Goal: Information Seeking & Learning: Learn about a topic

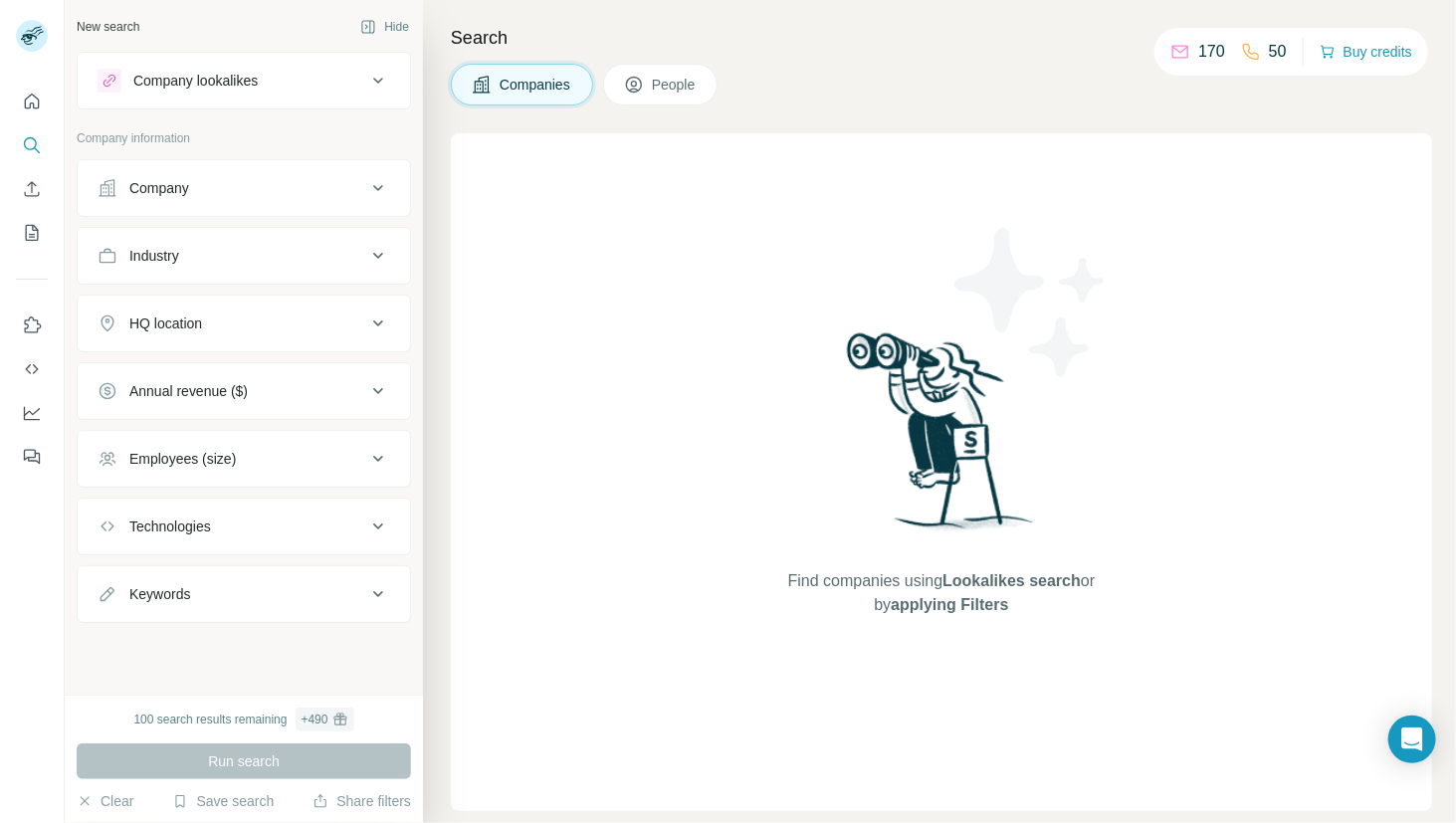
click at [174, 237] on button "Industry" at bounding box center [244, 256] width 332 height 48
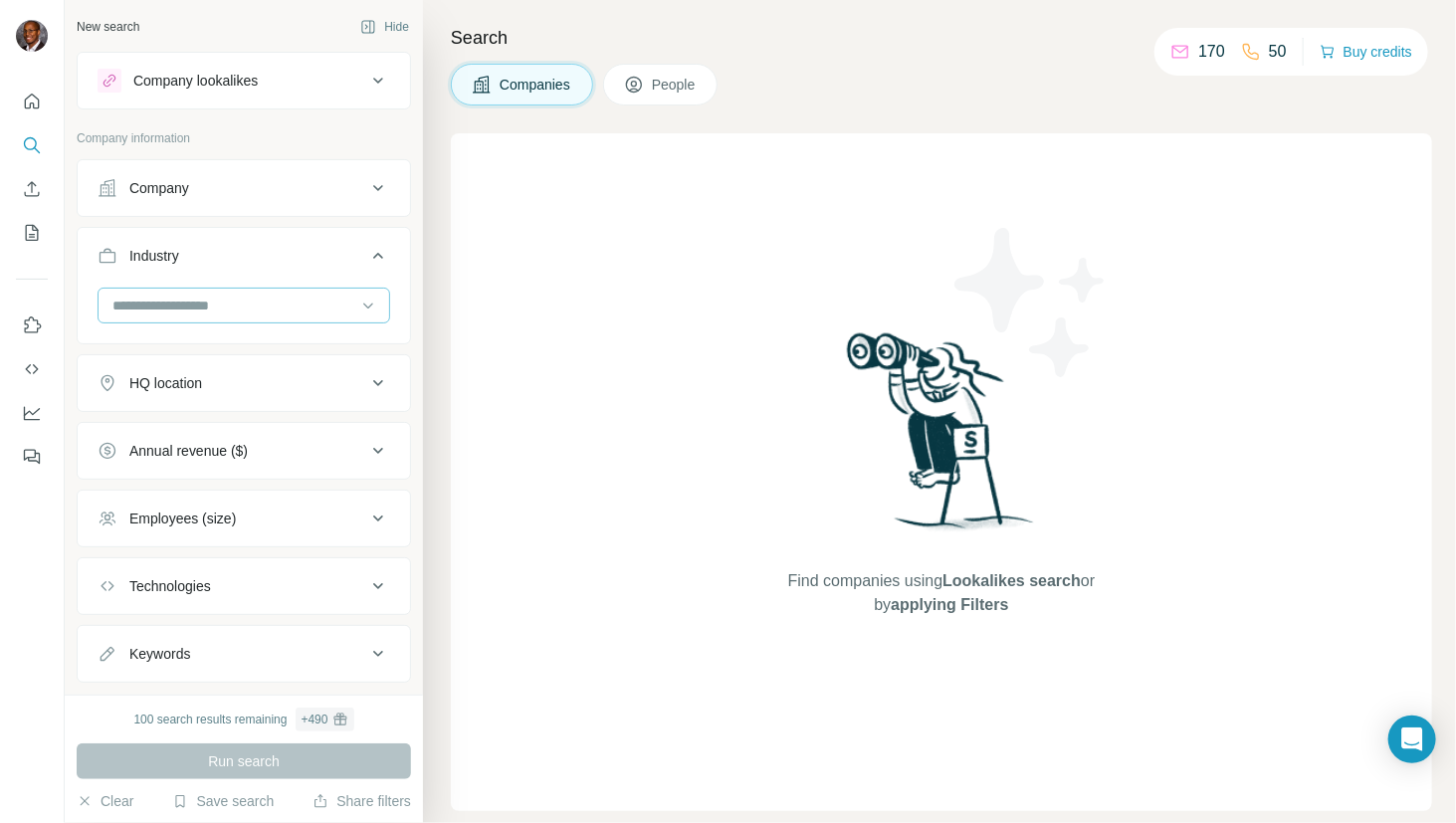
click at [171, 300] on input at bounding box center [233, 306] width 246 height 22
click at [221, 314] on div "Manufacturing" at bounding box center [236, 305] width 245 height 20
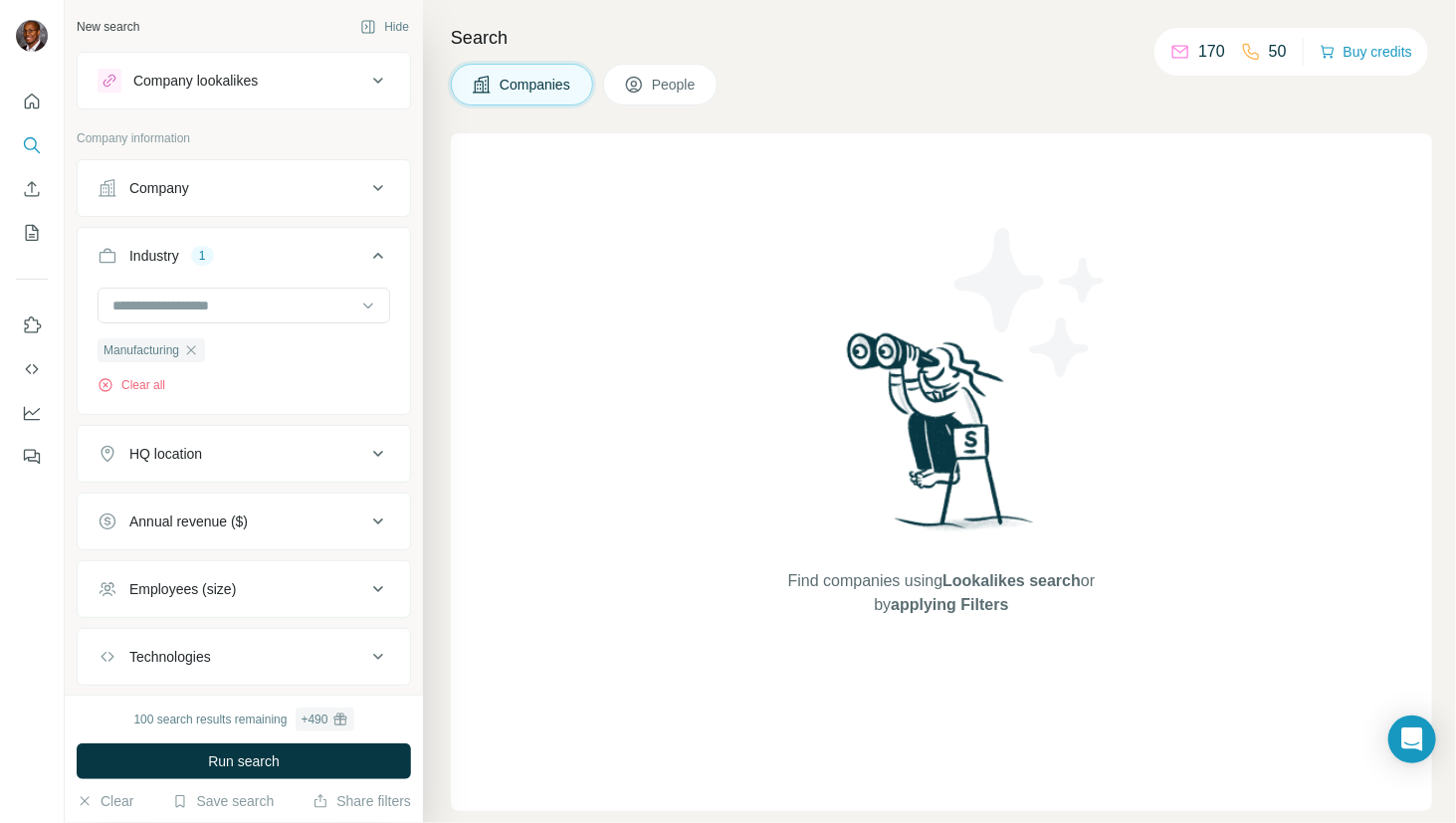
click at [366, 457] on icon at bounding box center [378, 454] width 24 height 24
click at [294, 504] on input "text" at bounding box center [244, 504] width 293 height 36
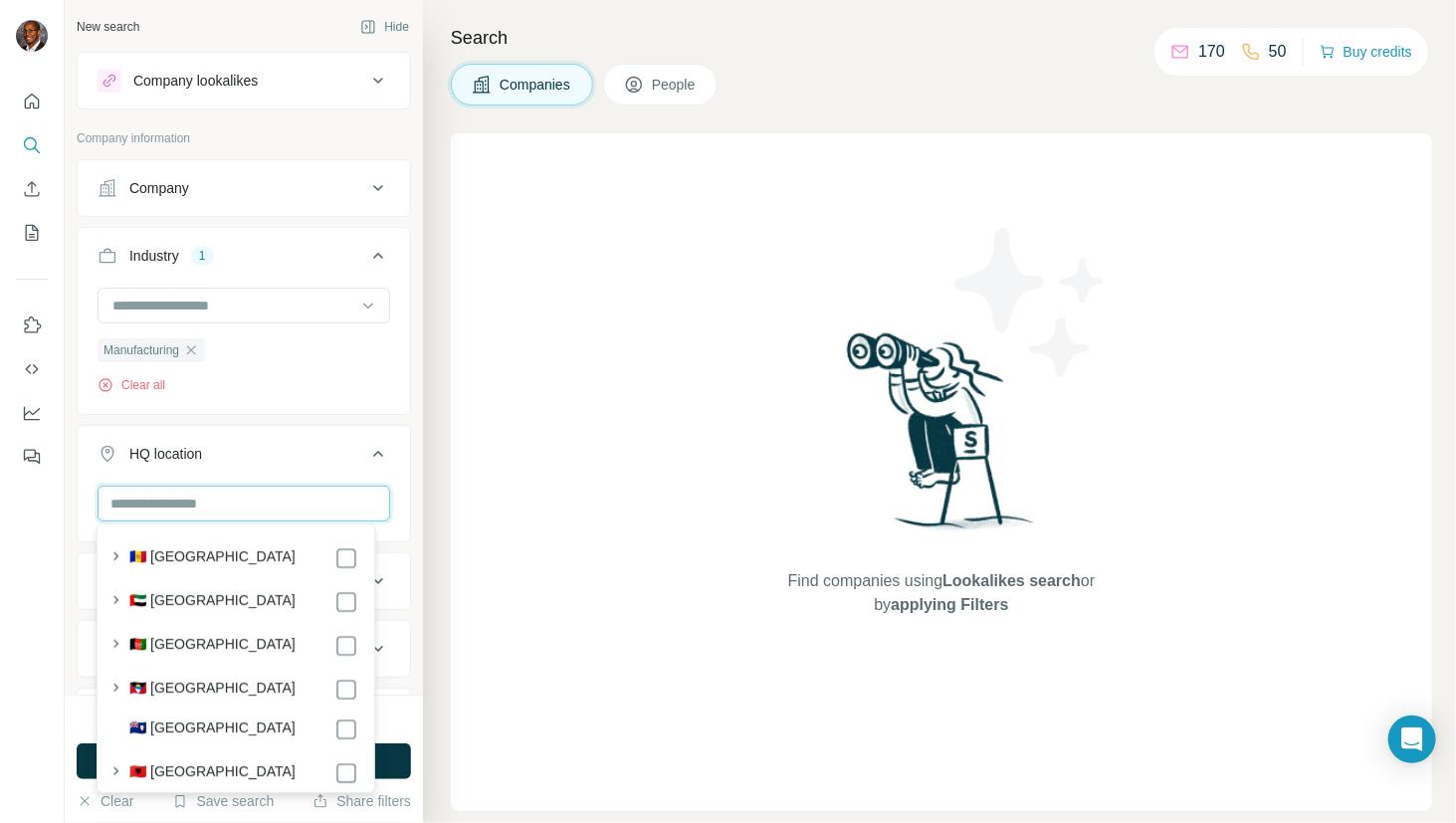
type input "*"
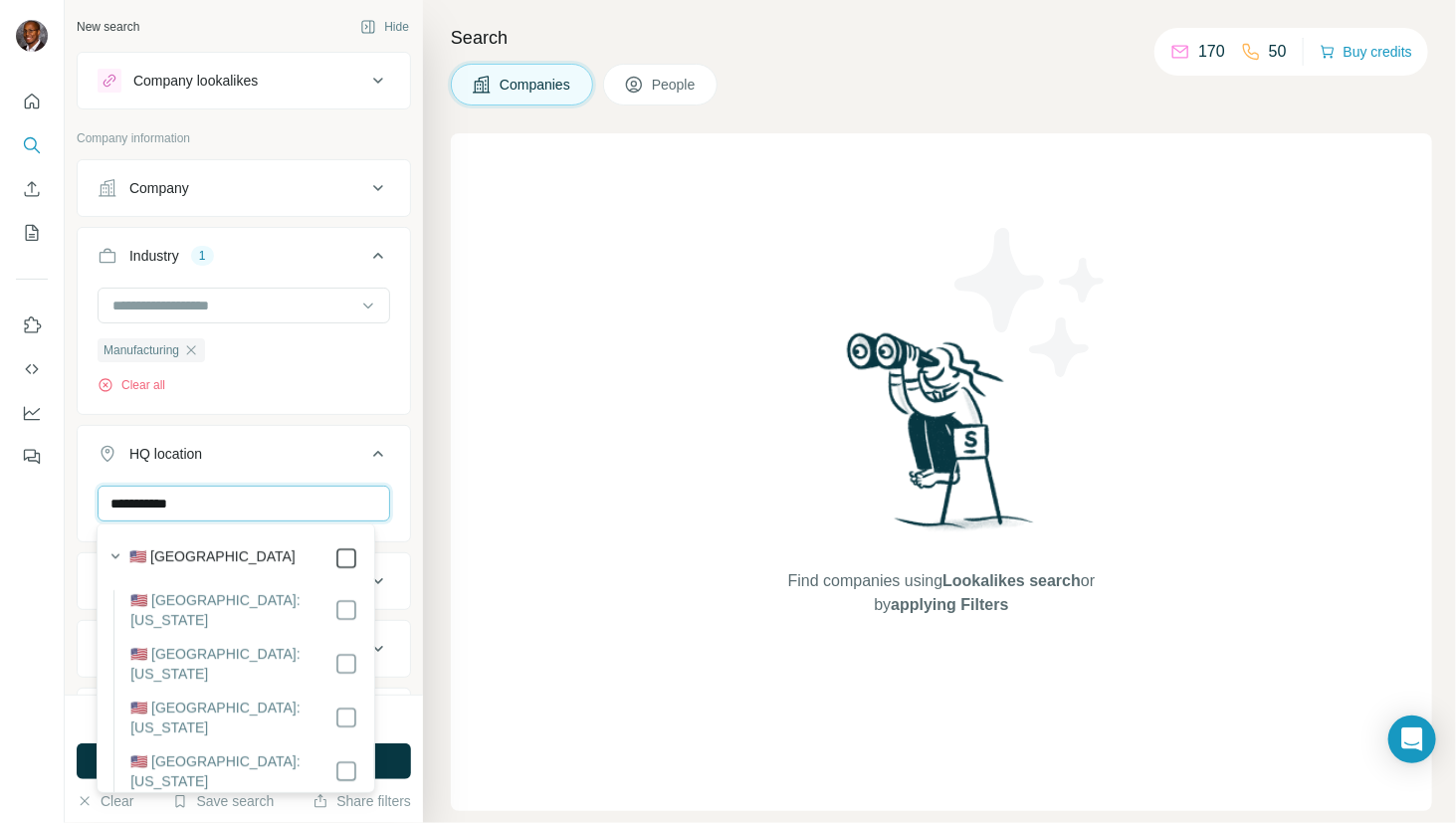
type input "**********"
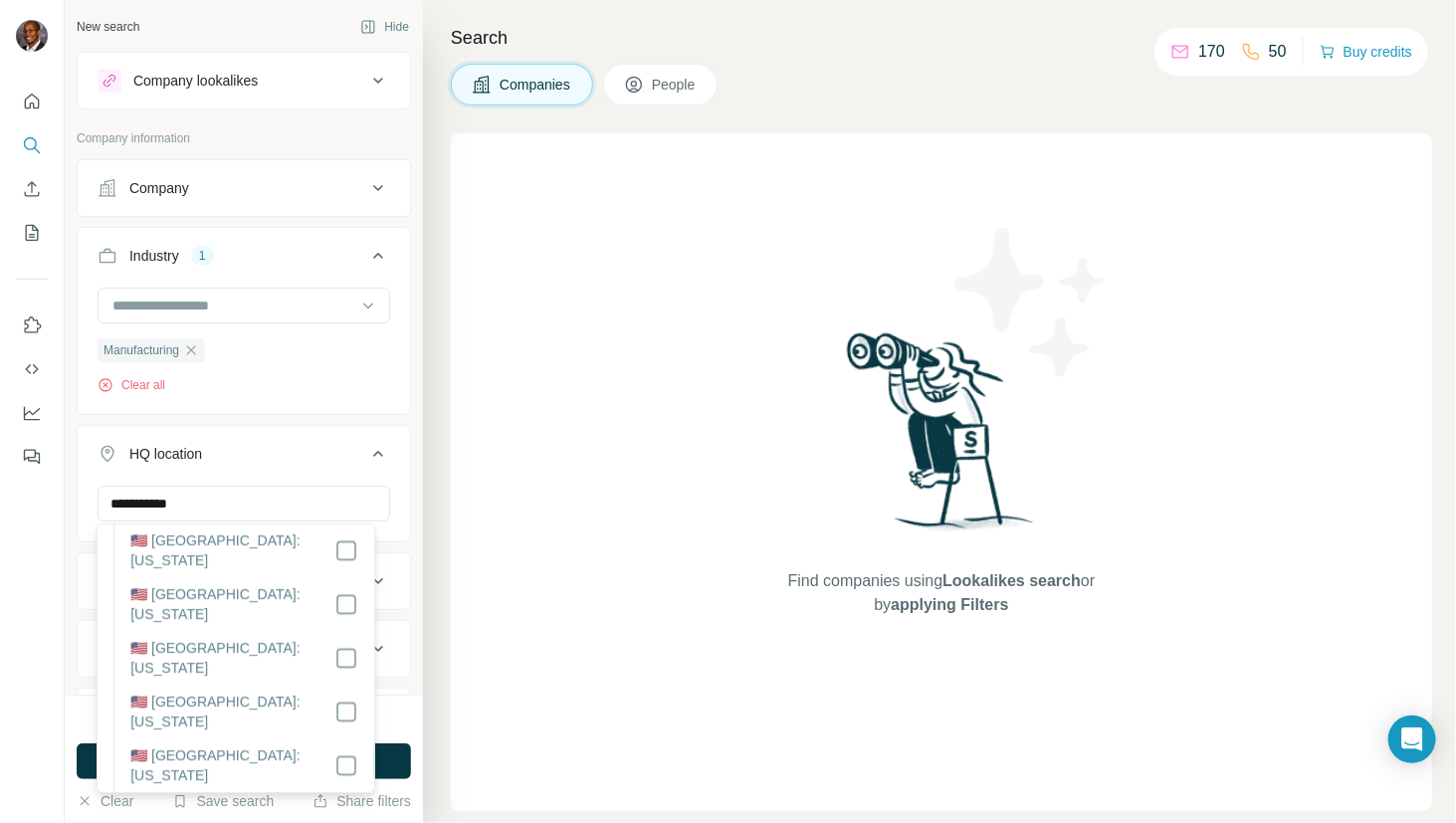
scroll to position [1990, 0]
click at [485, 443] on div "Find companies using Lookalikes search or by applying Filters" at bounding box center [941, 472] width 981 height 678
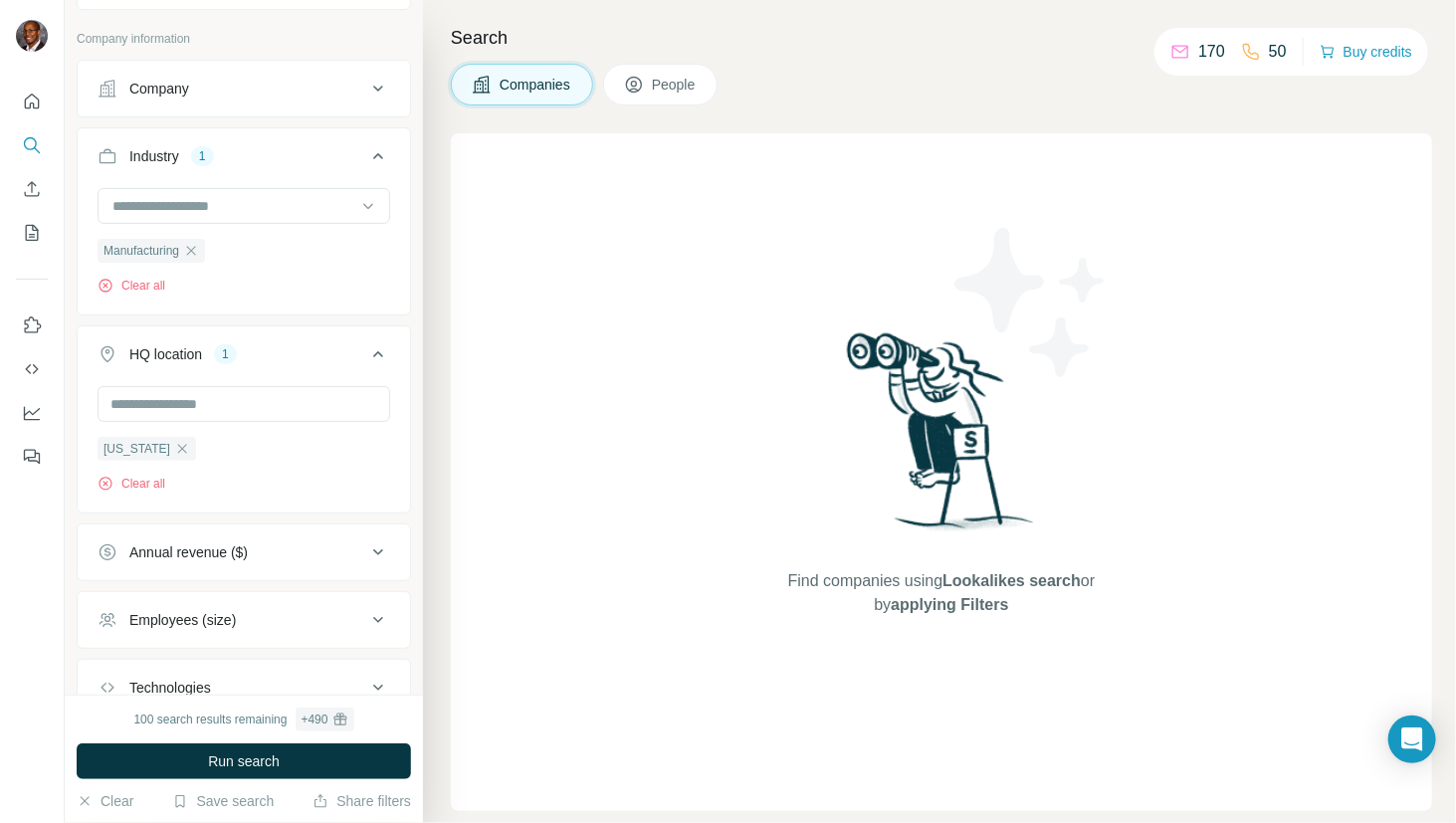
scroll to position [199, 0]
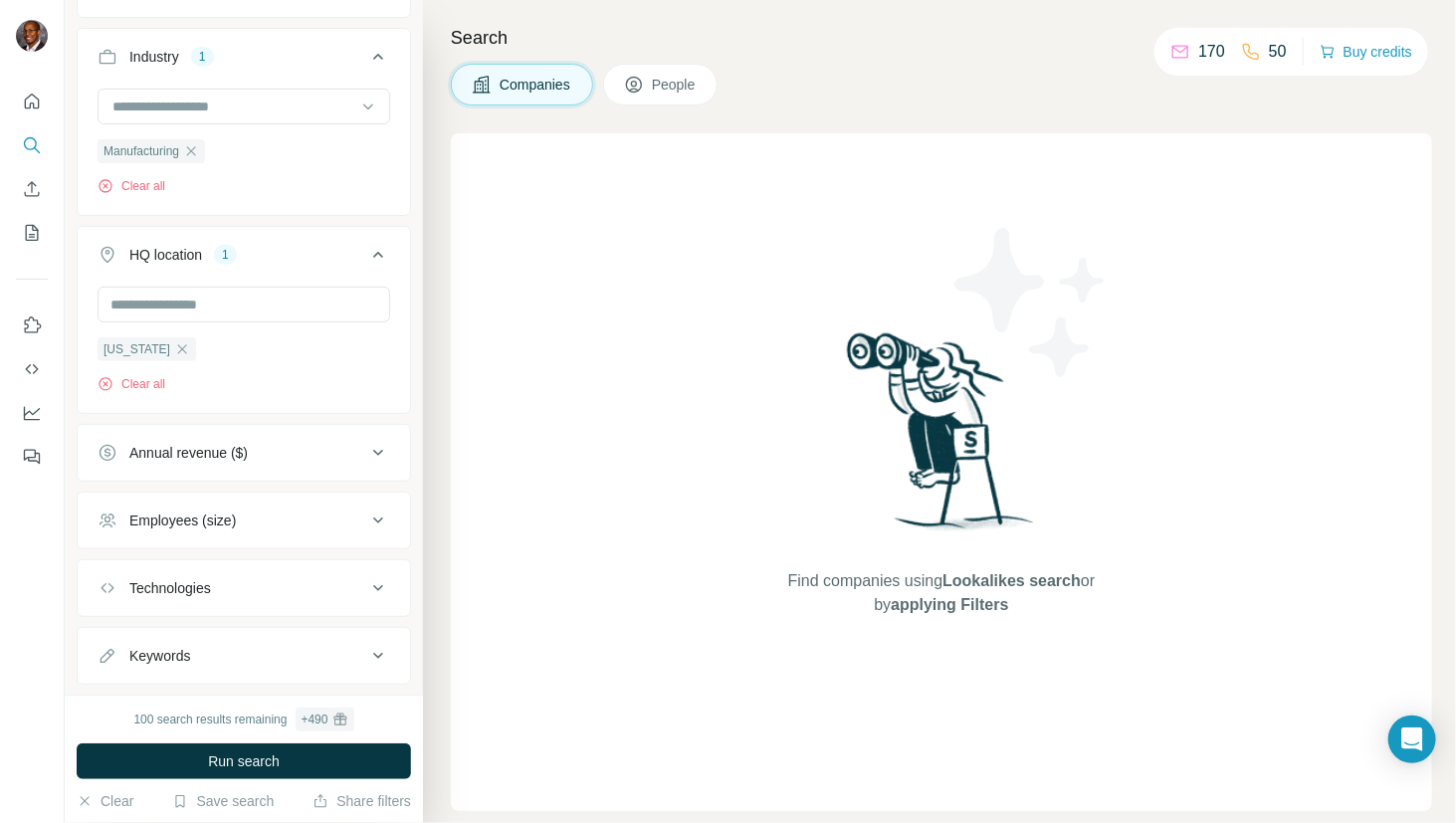
click at [372, 453] on icon at bounding box center [378, 453] width 24 height 24
click at [372, 515] on icon at bounding box center [378, 520] width 24 height 24
click at [112, 632] on icon at bounding box center [109, 638] width 24 height 24
click at [534, 468] on div "Find companies using Lookalikes search or by applying Filters" at bounding box center [941, 472] width 981 height 678
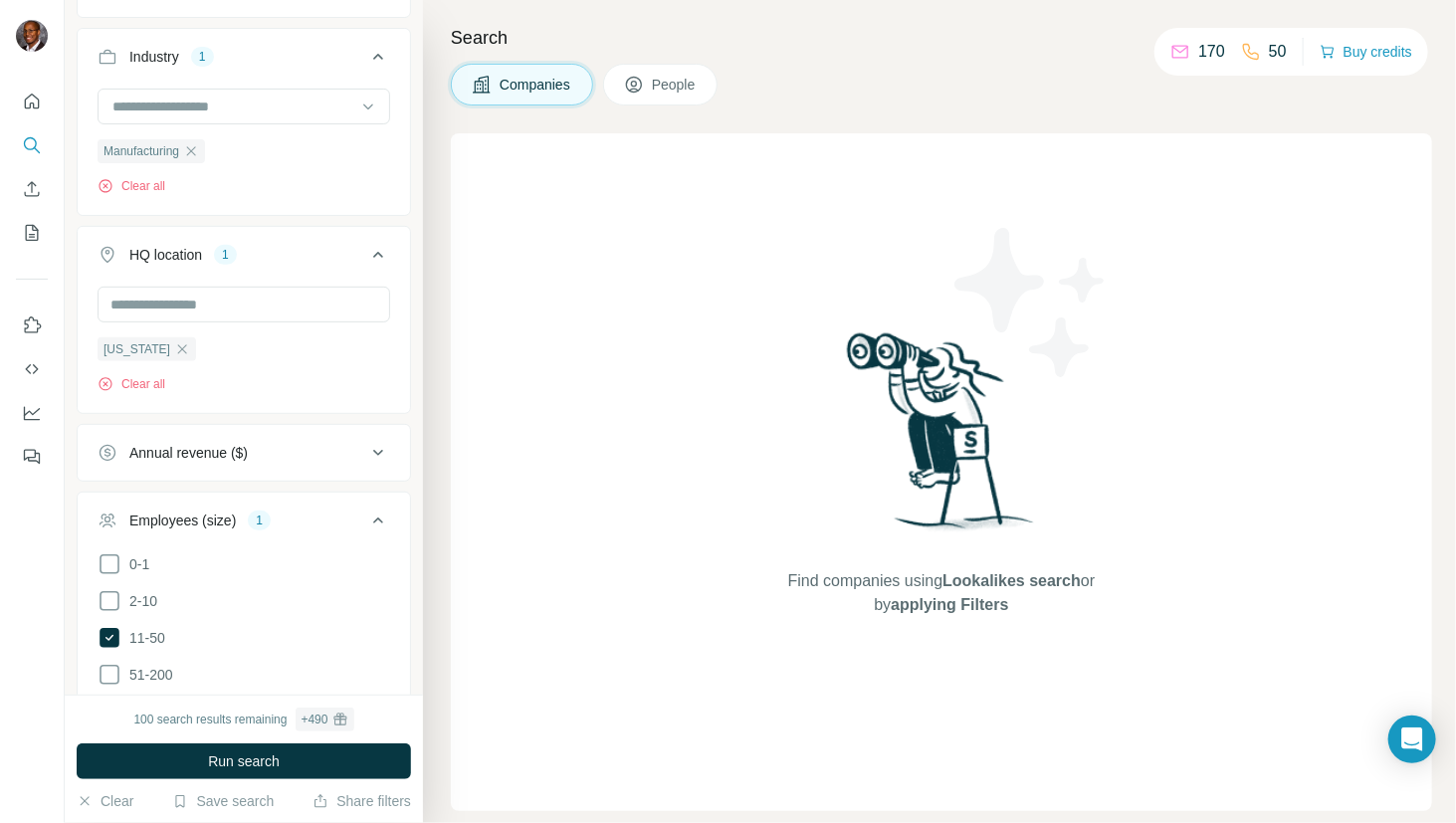
click at [373, 452] on icon at bounding box center [378, 453] width 10 height 6
click at [111, 538] on icon at bounding box center [109, 533] width 24 height 24
click at [112, 574] on icon at bounding box center [109, 570] width 24 height 24
click at [530, 512] on div "Find companies using Lookalikes search or by applying Filters" at bounding box center [941, 472] width 981 height 678
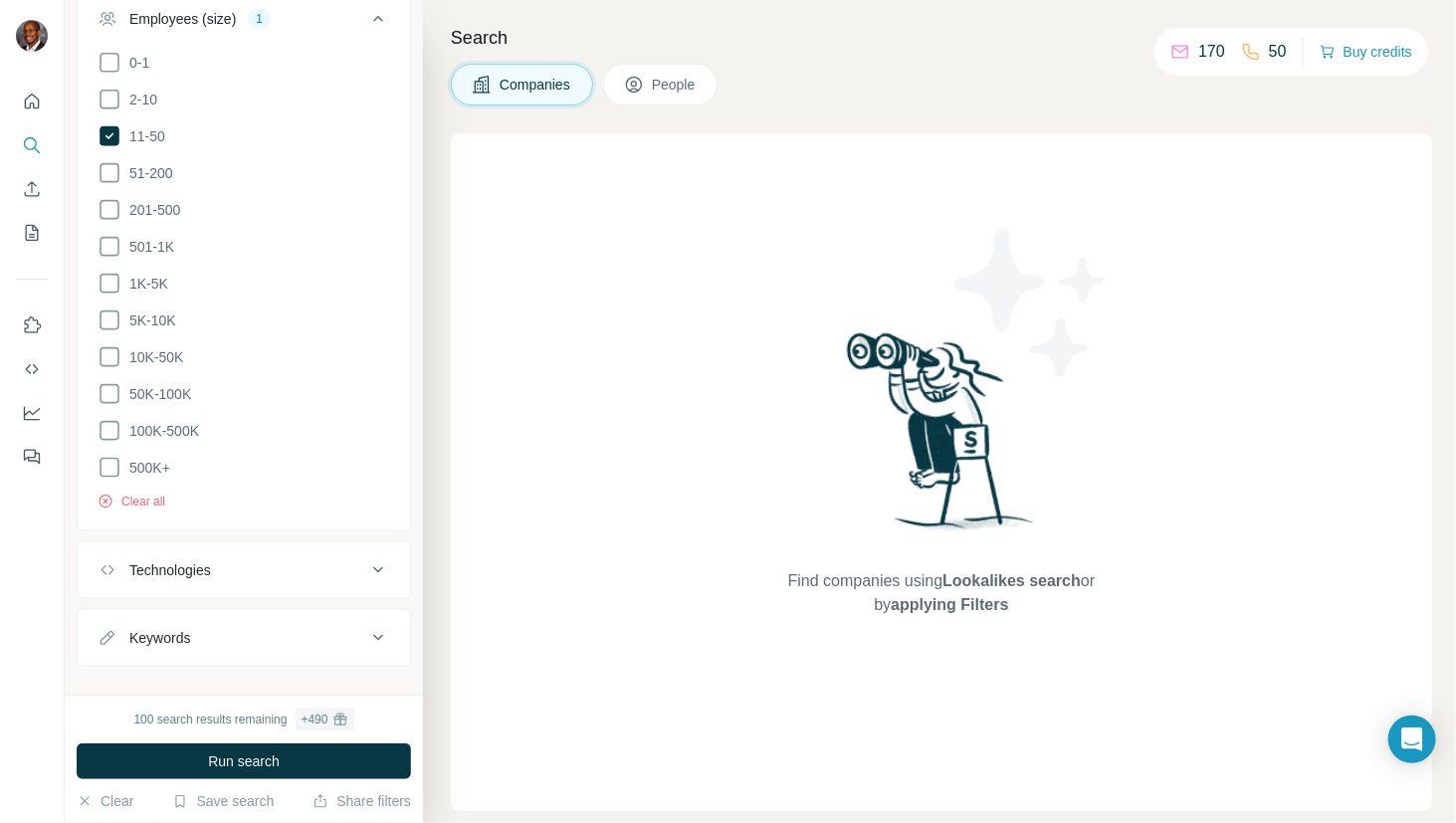
scroll to position [1013, 0]
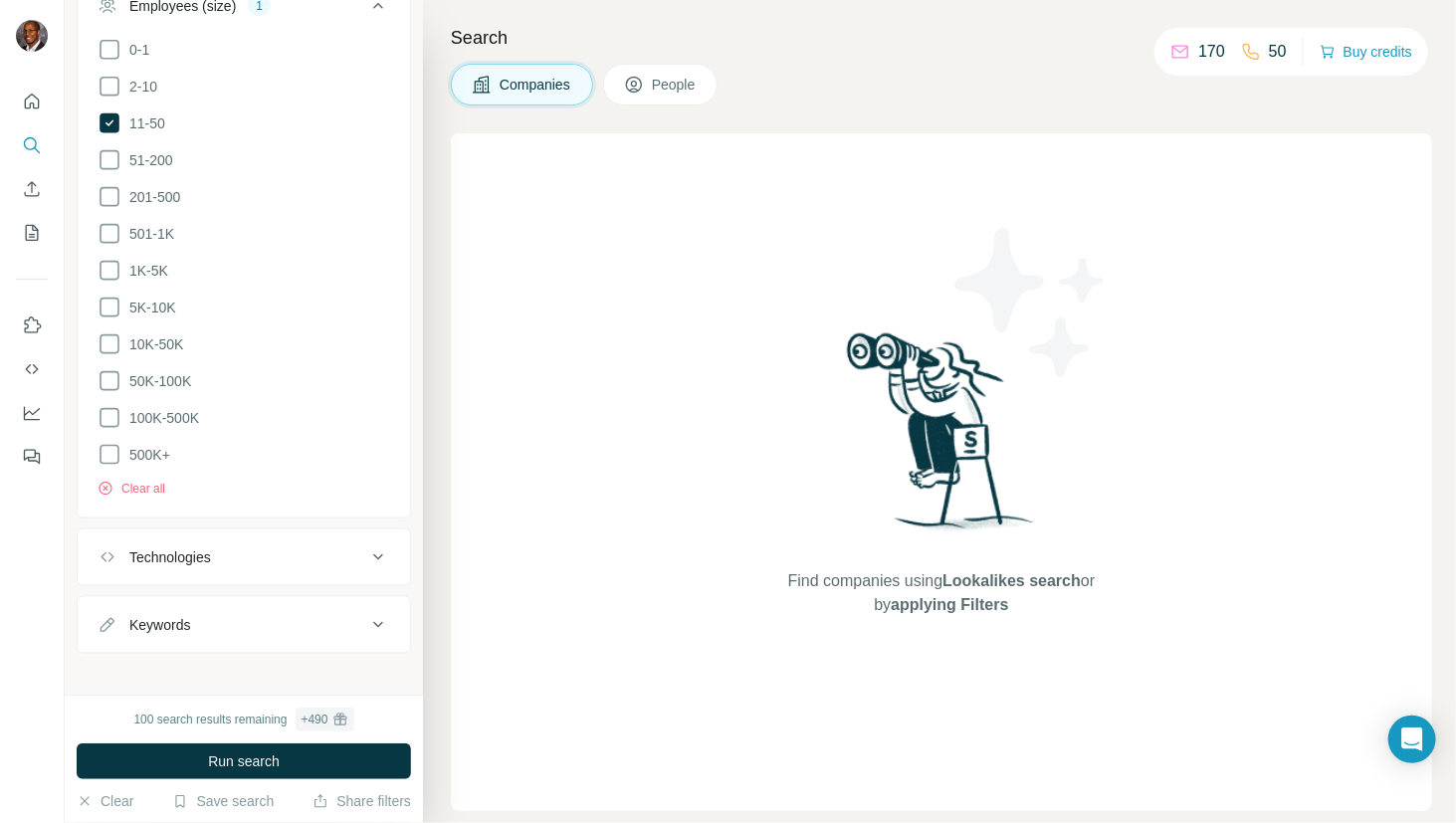
click at [366, 545] on icon at bounding box center [378, 557] width 24 height 24
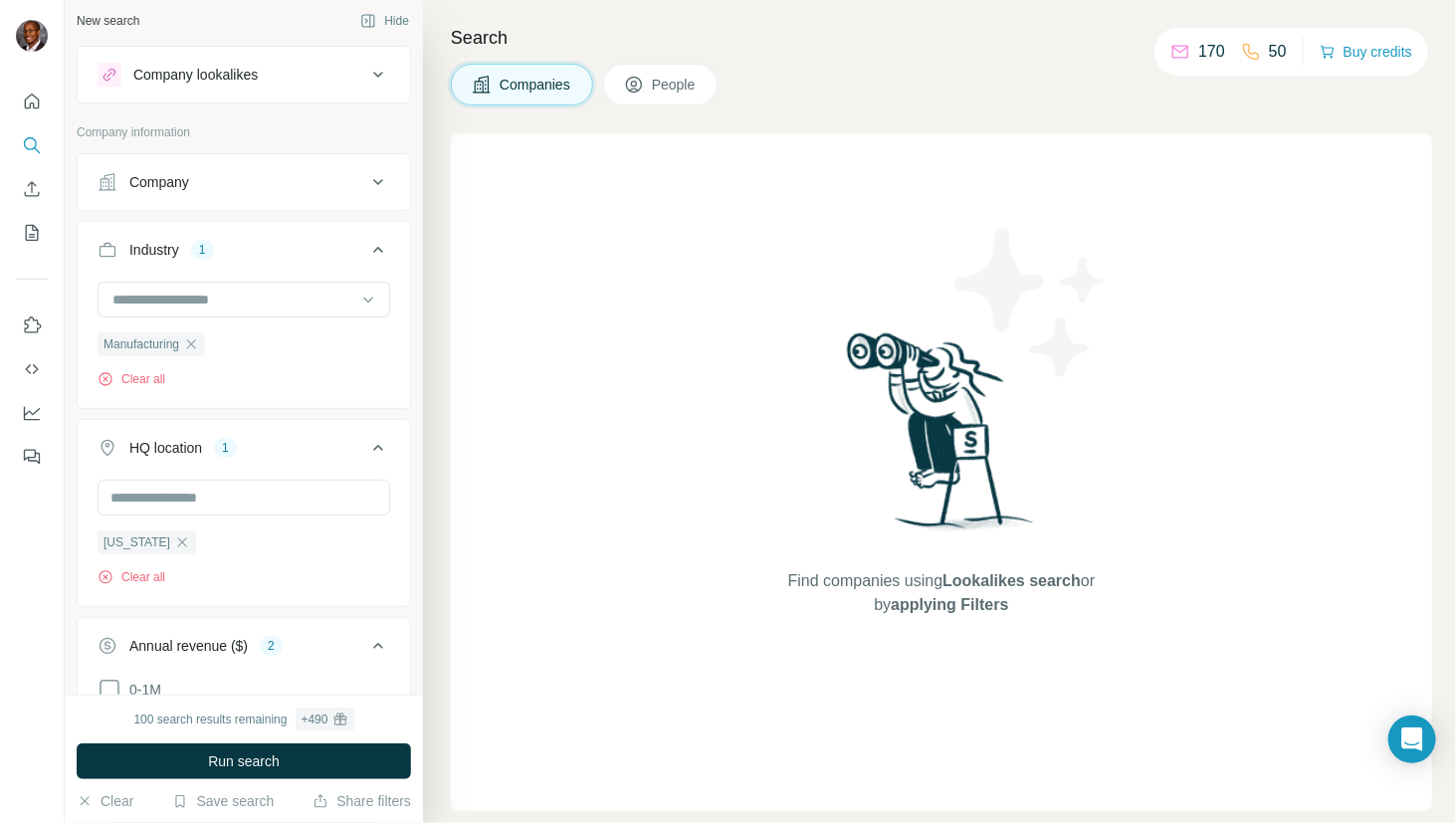
scroll to position [0, 0]
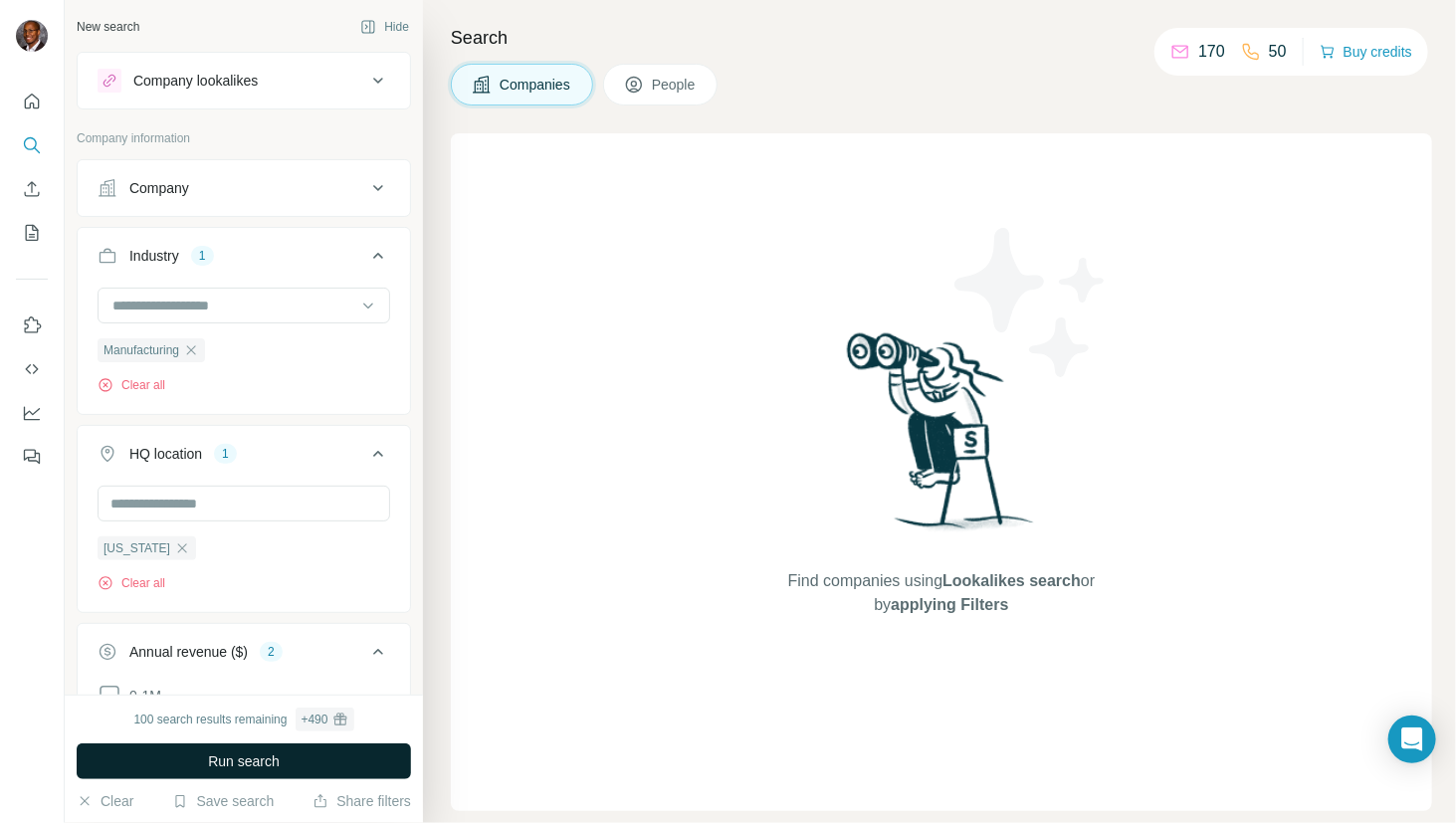
click at [263, 758] on span "Run search" at bounding box center [244, 761] width 72 height 20
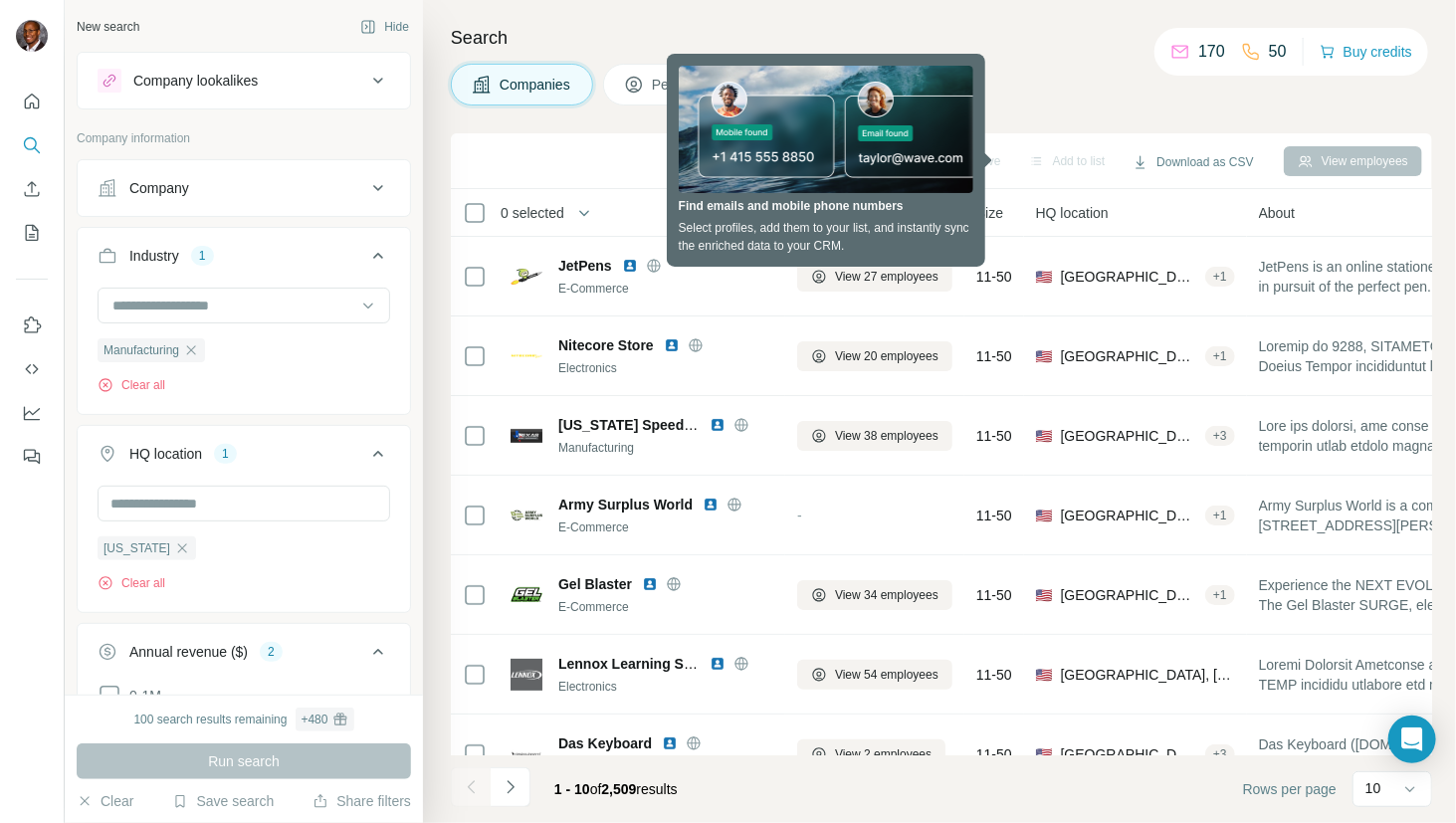
click at [1038, 86] on div "Companies People" at bounding box center [941, 85] width 981 height 42
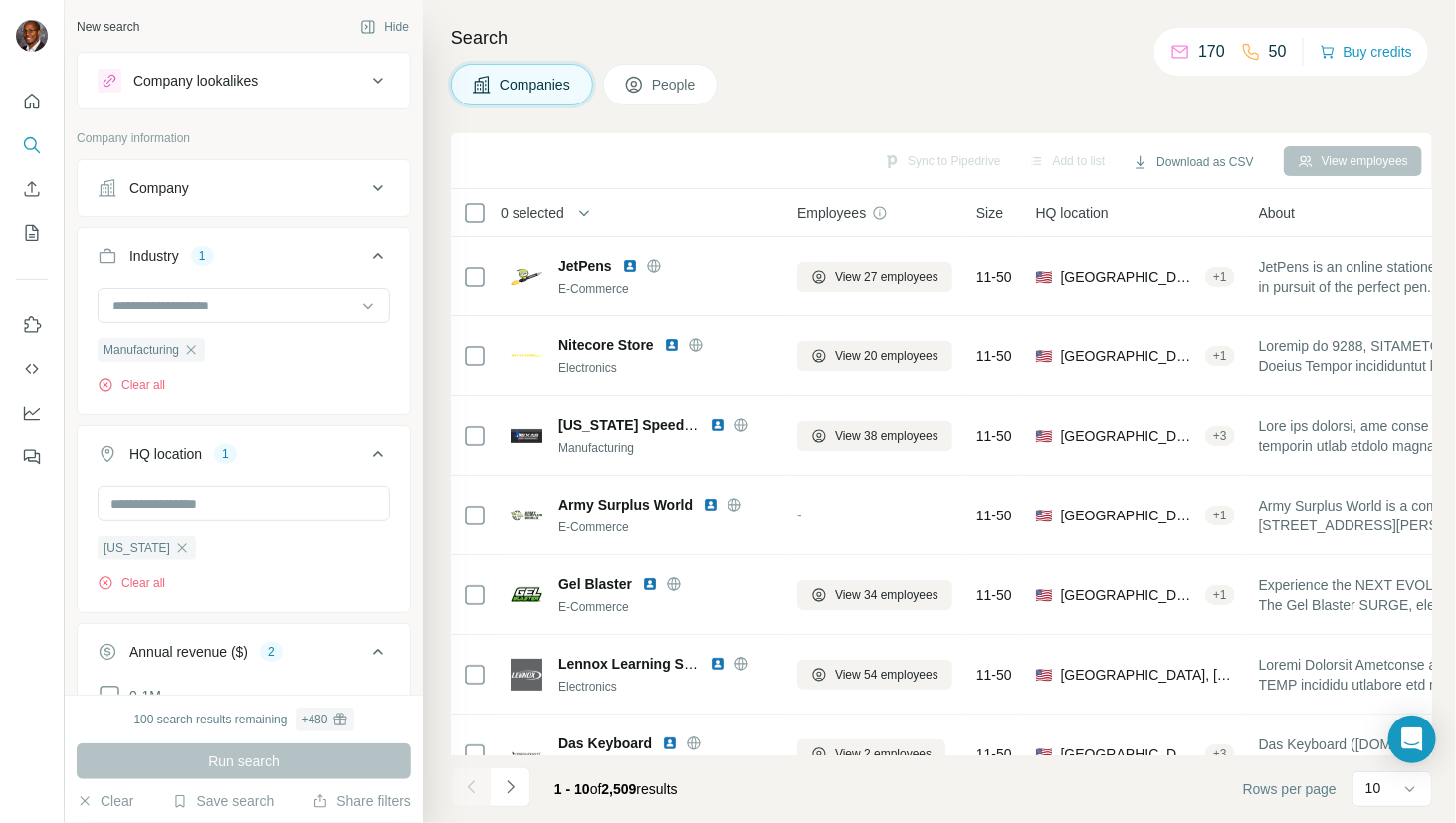
click at [366, 183] on icon at bounding box center [378, 188] width 24 height 24
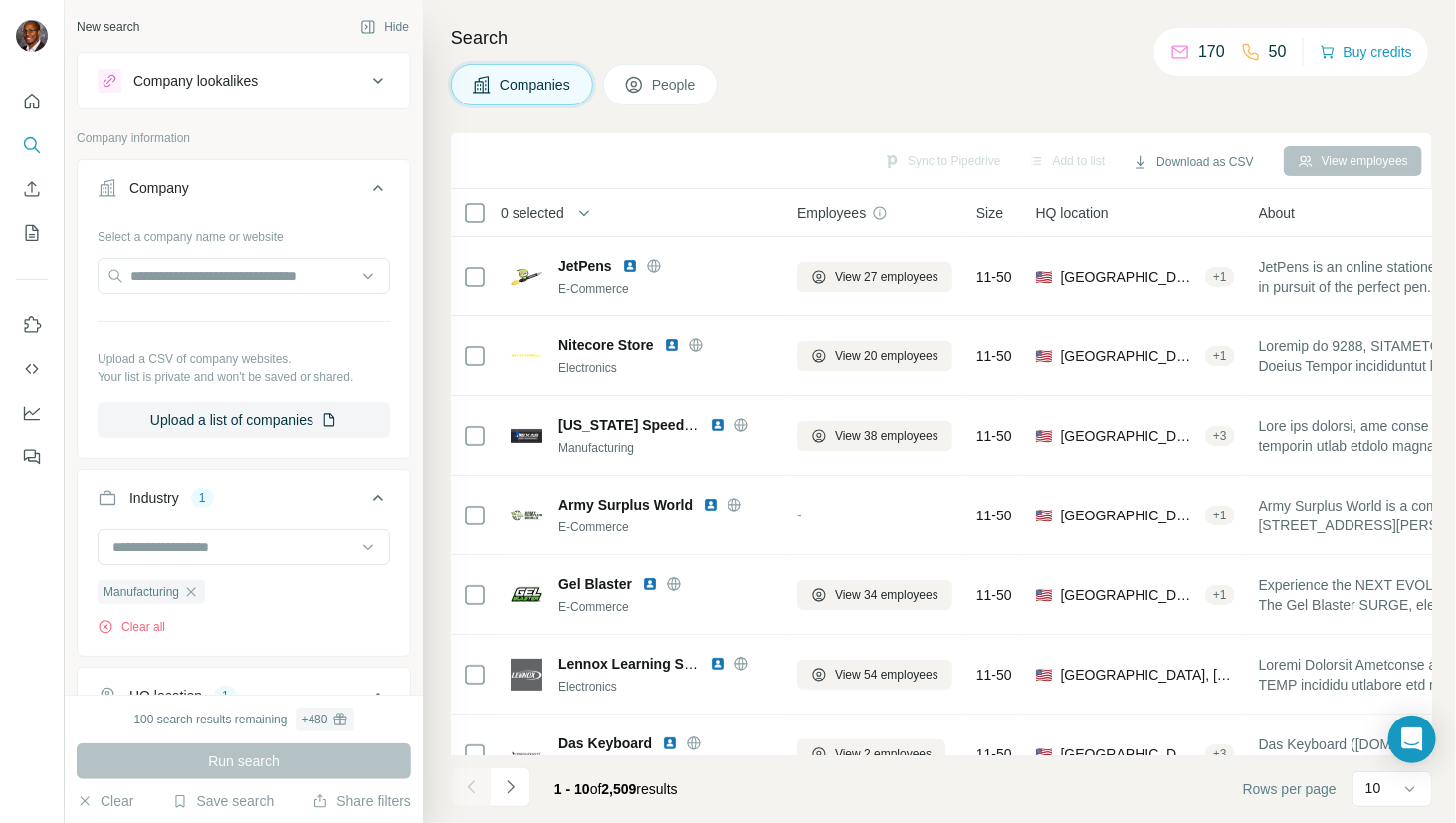
click at [366, 183] on icon at bounding box center [378, 188] width 24 height 24
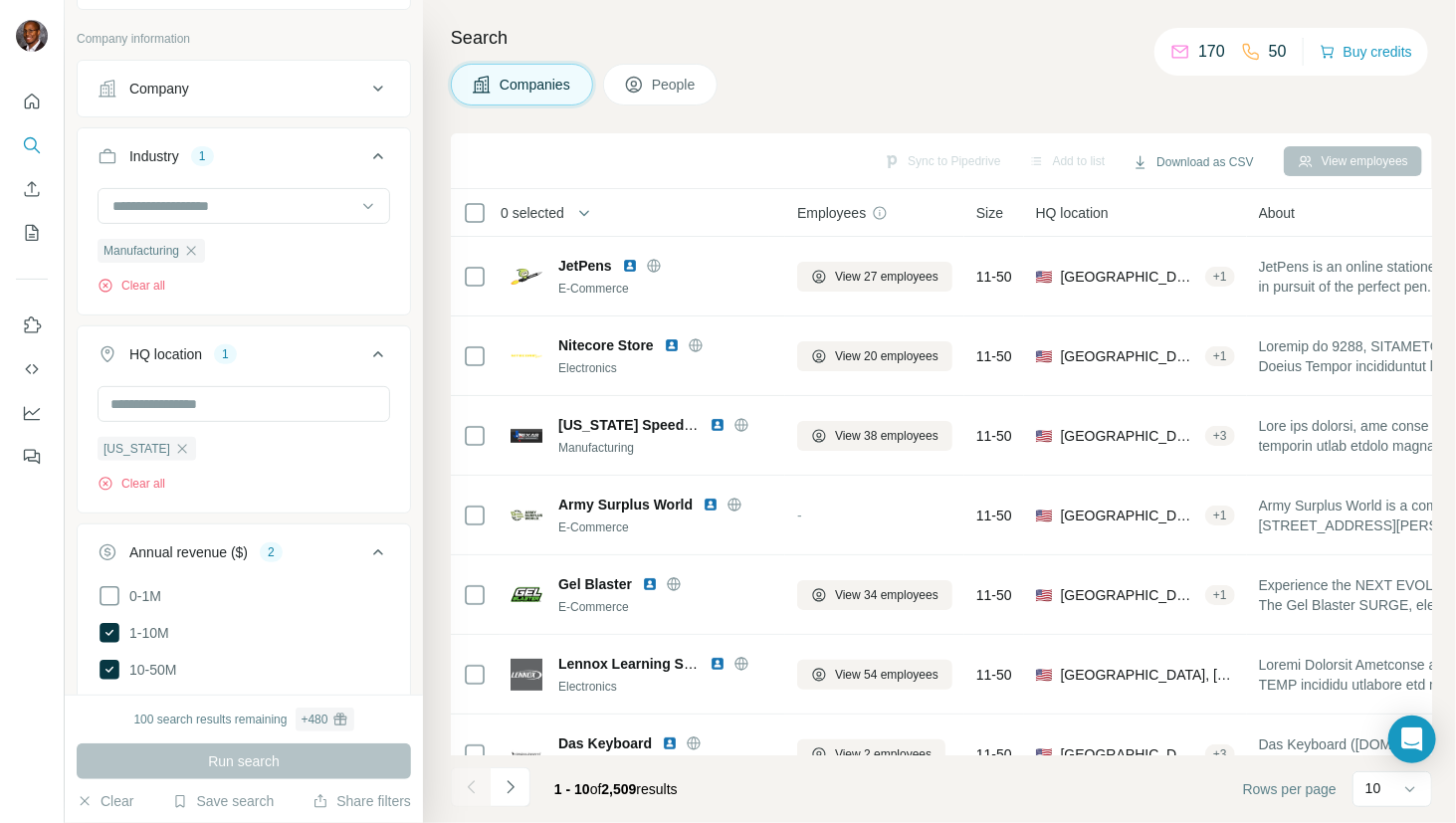
scroll to position [199, 0]
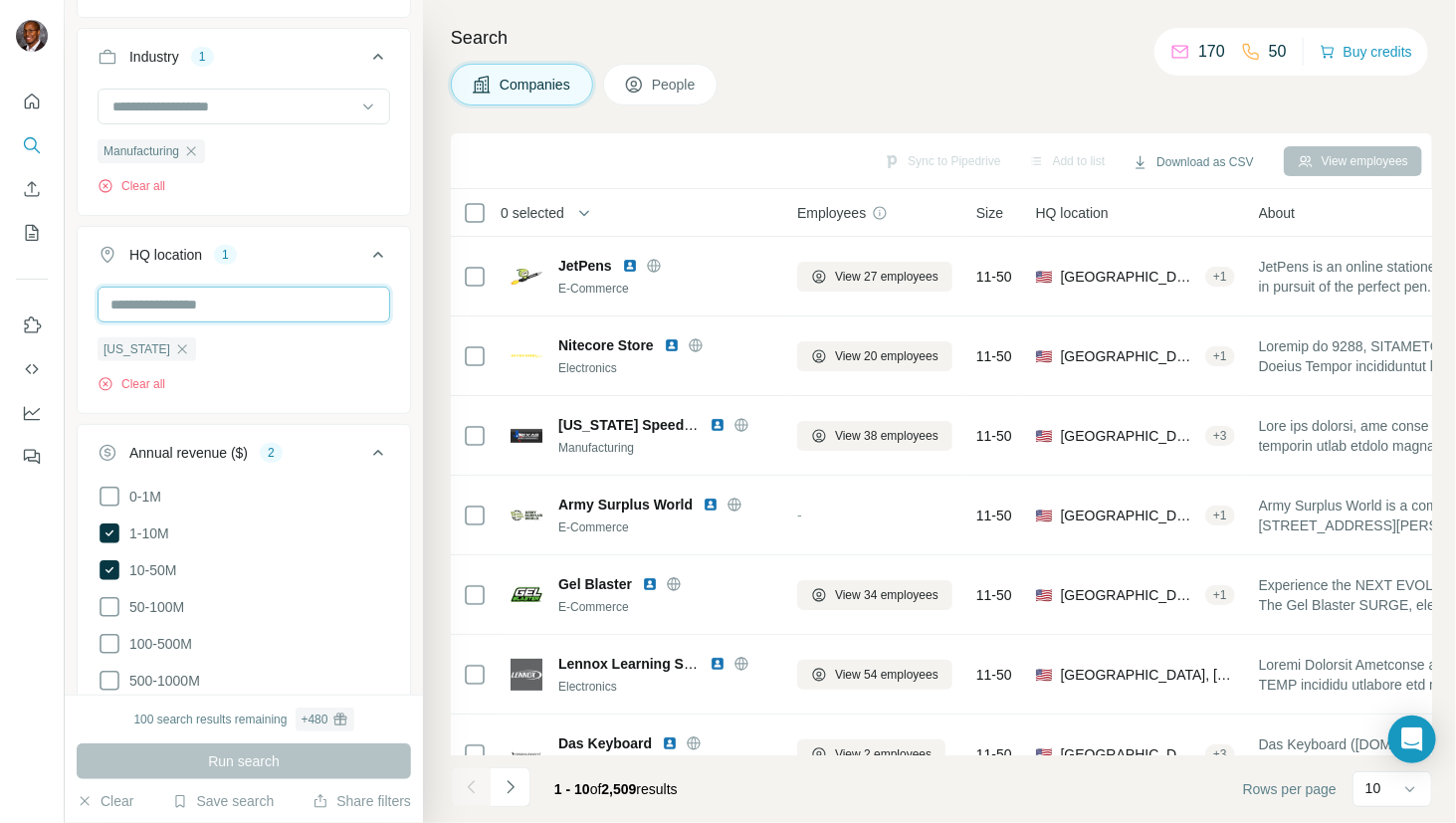
click at [315, 306] on input "text" at bounding box center [244, 305] width 293 height 36
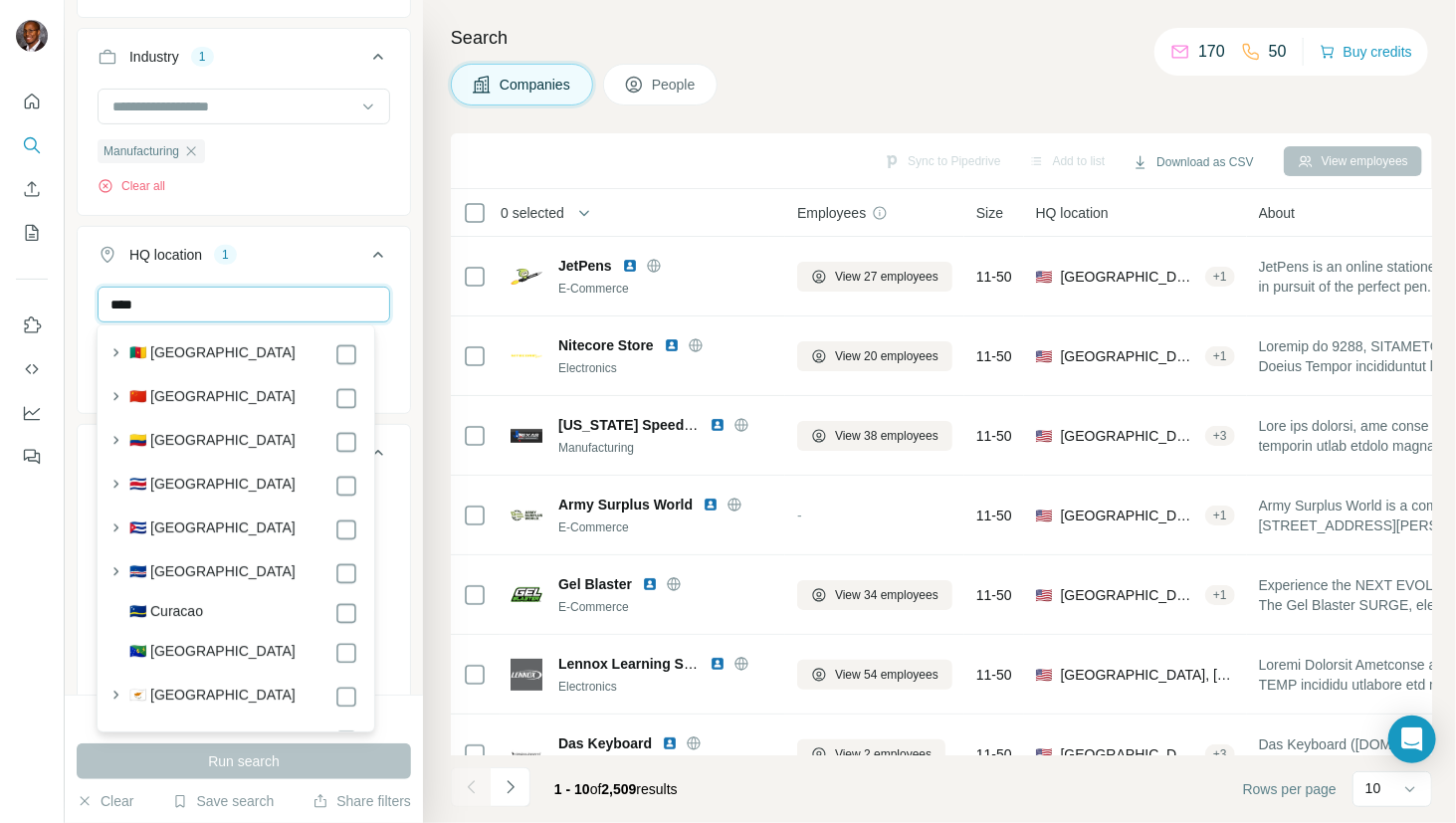
scroll to position [0, 0]
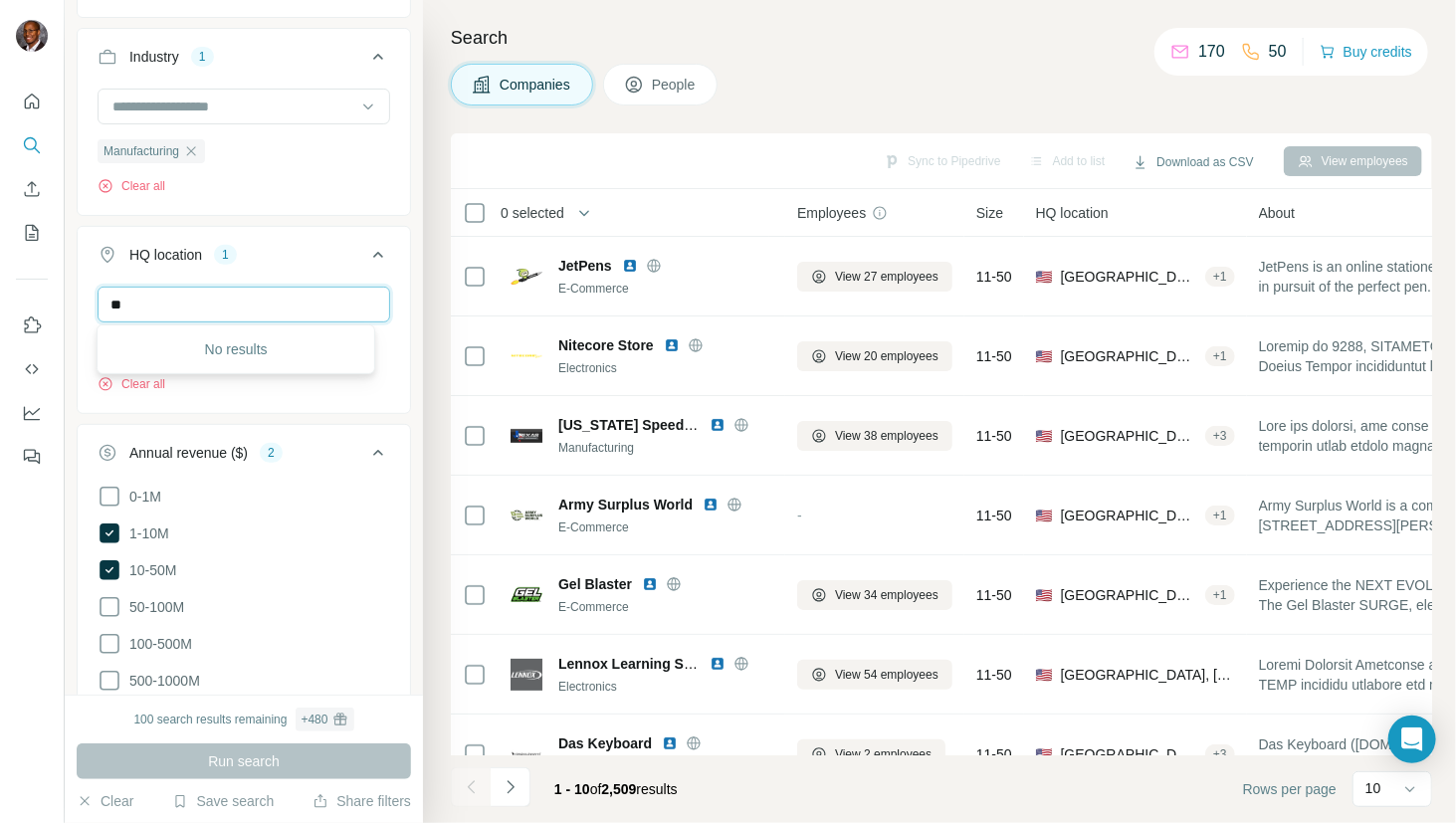
type input "*"
click at [942, 78] on div "Companies People" at bounding box center [941, 85] width 981 height 42
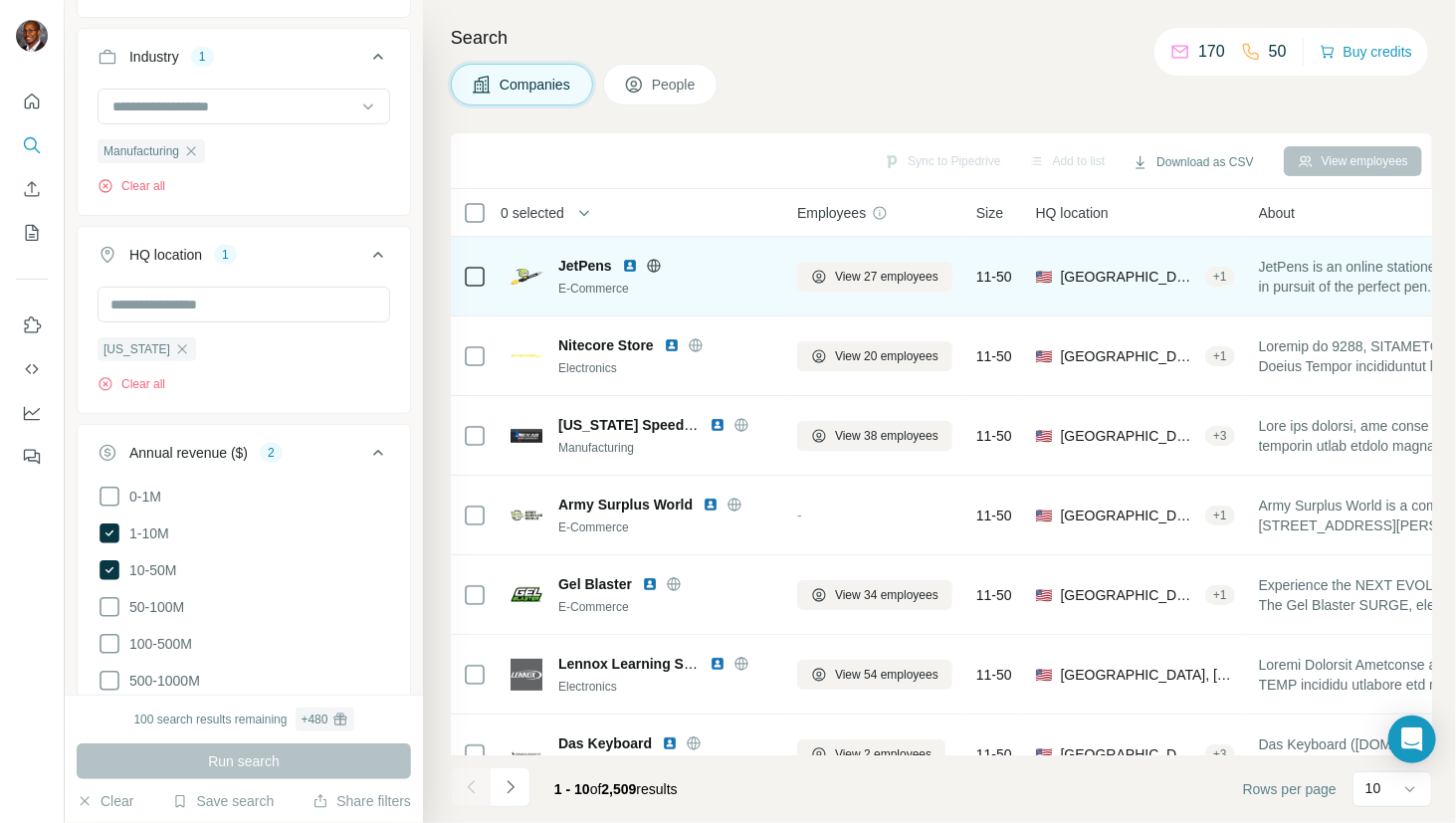
click at [1063, 277] on span "🇺🇸 [GEOGRAPHIC_DATA], [US_STATE] + 1" at bounding box center [1136, 277] width 199 height 20
click at [683, 280] on div "E-Commerce" at bounding box center [666, 289] width 215 height 18
click at [1230, 277] on div "+ 1" at bounding box center [1220, 277] width 30 height 18
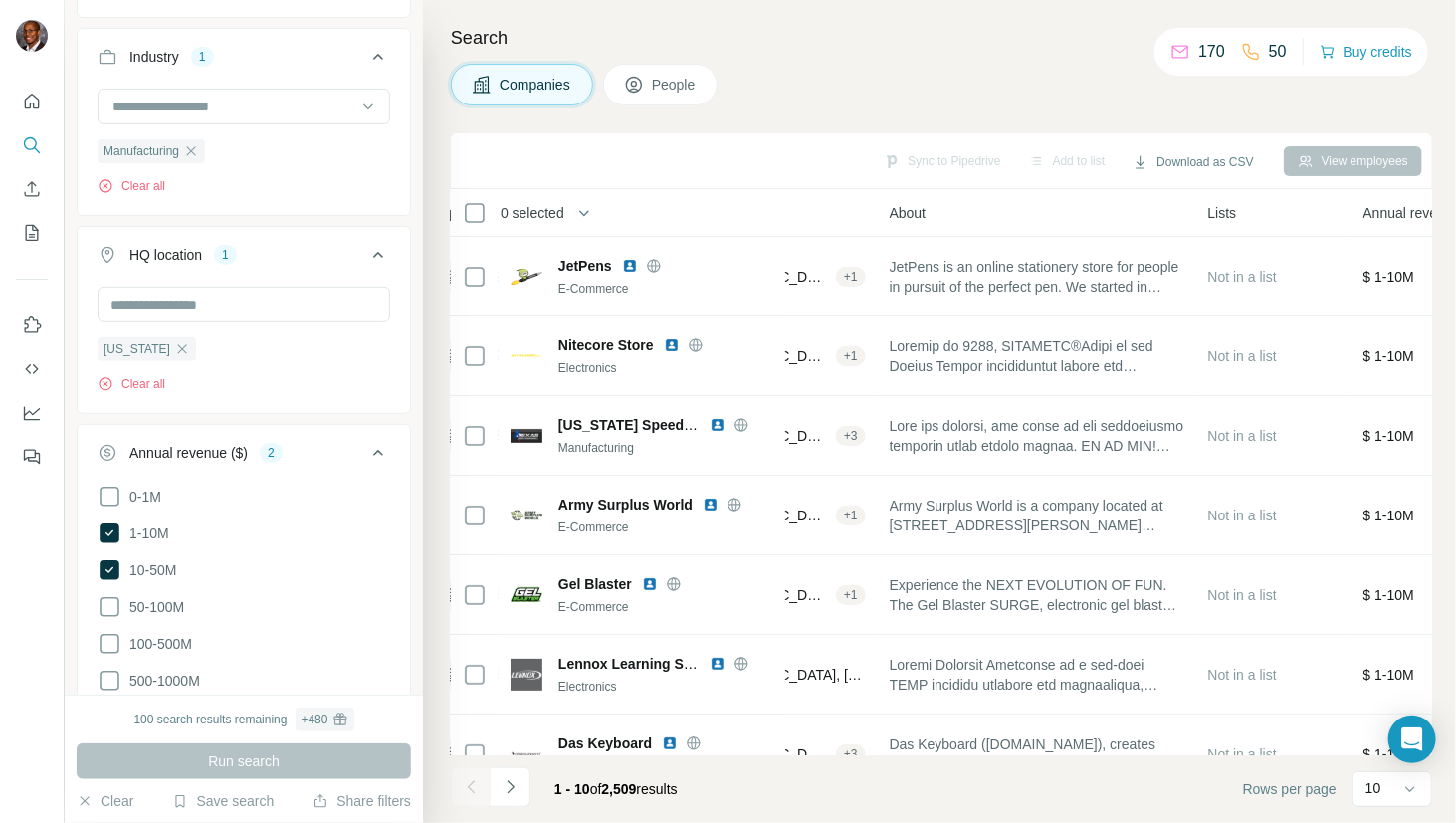
scroll to position [0, 380]
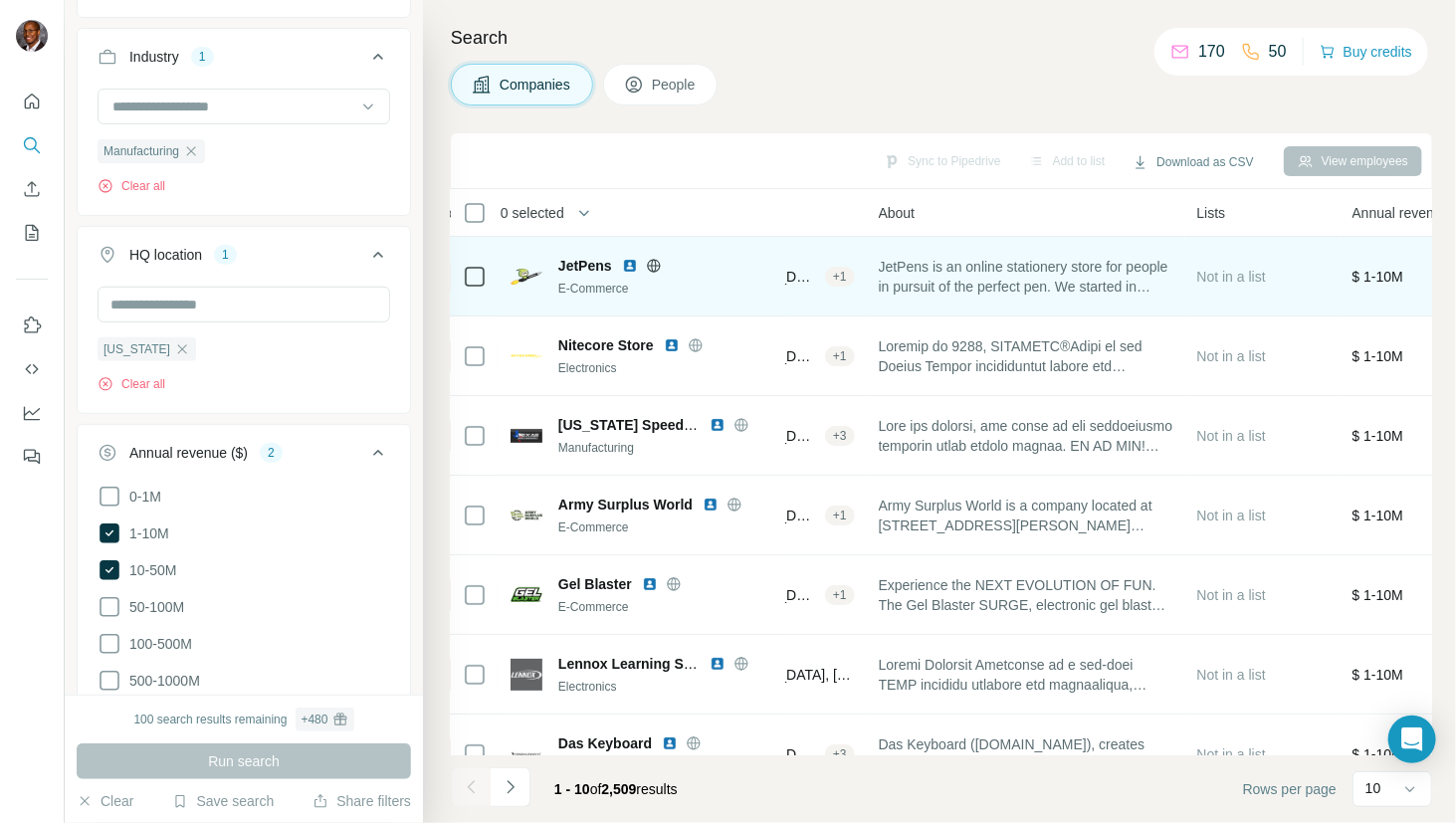
click at [849, 271] on div "+ 1" at bounding box center [840, 277] width 30 height 18
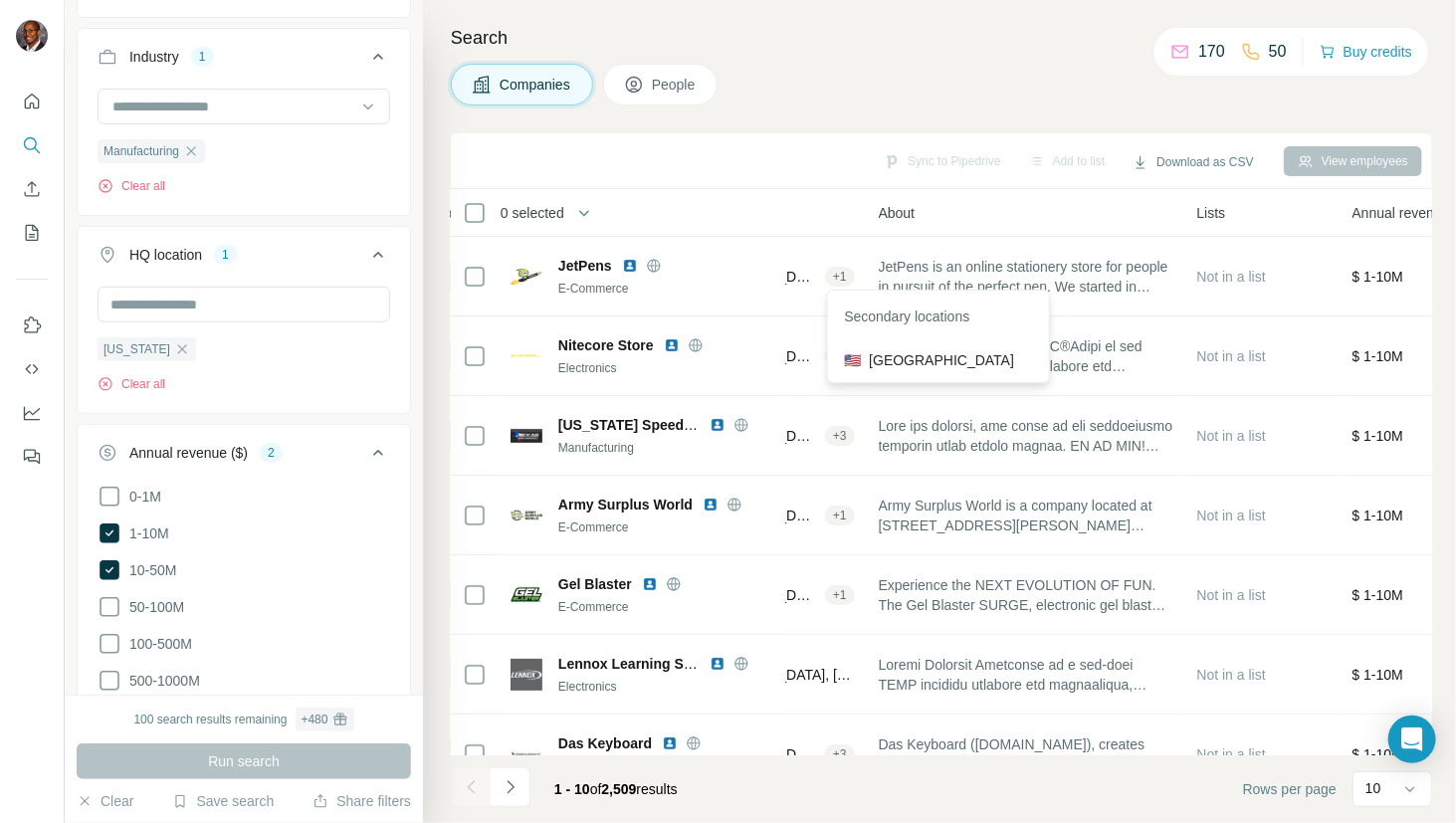
click at [929, 91] on div "Companies People" at bounding box center [941, 85] width 981 height 42
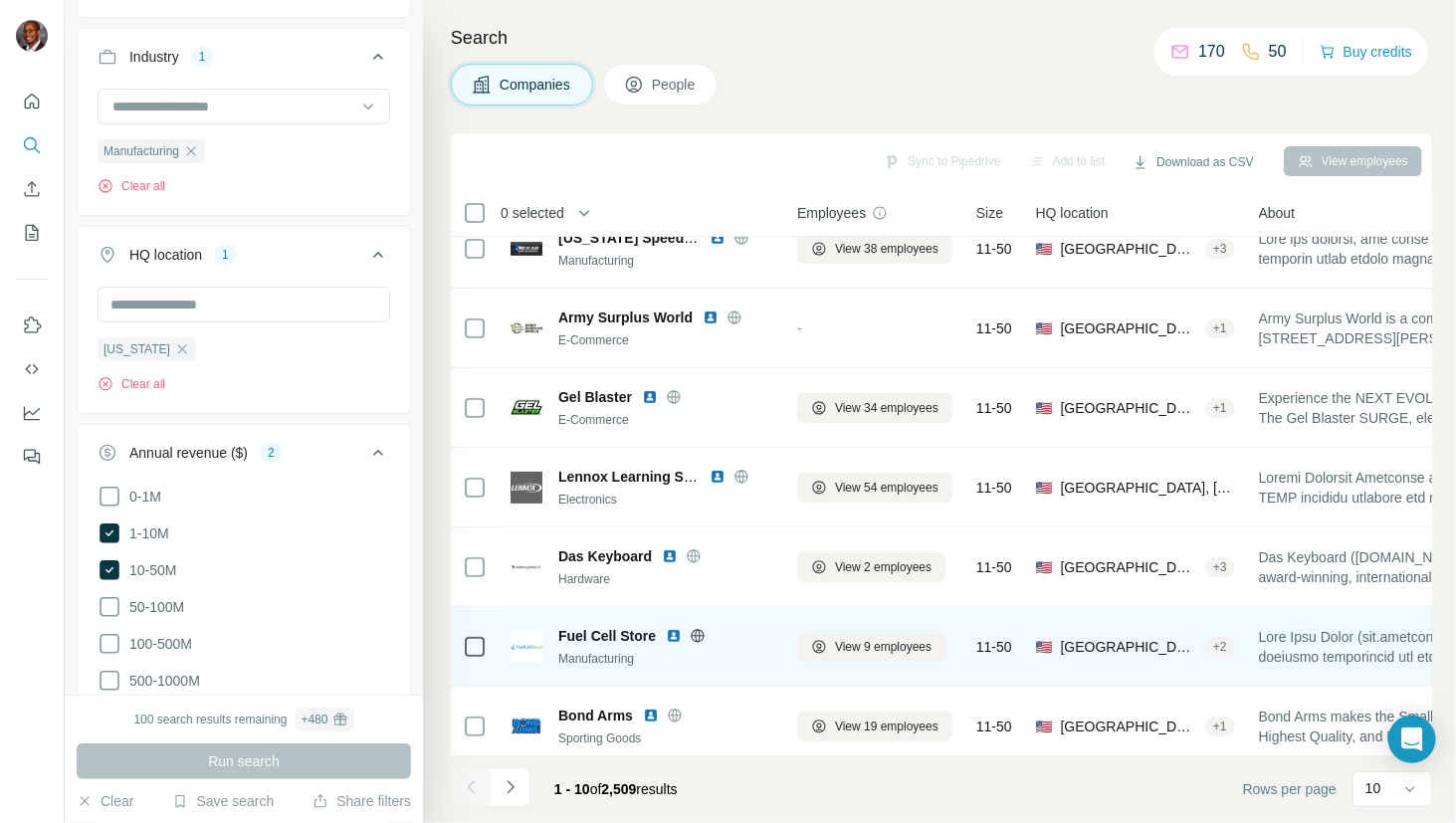
scroll to position [287, 0]
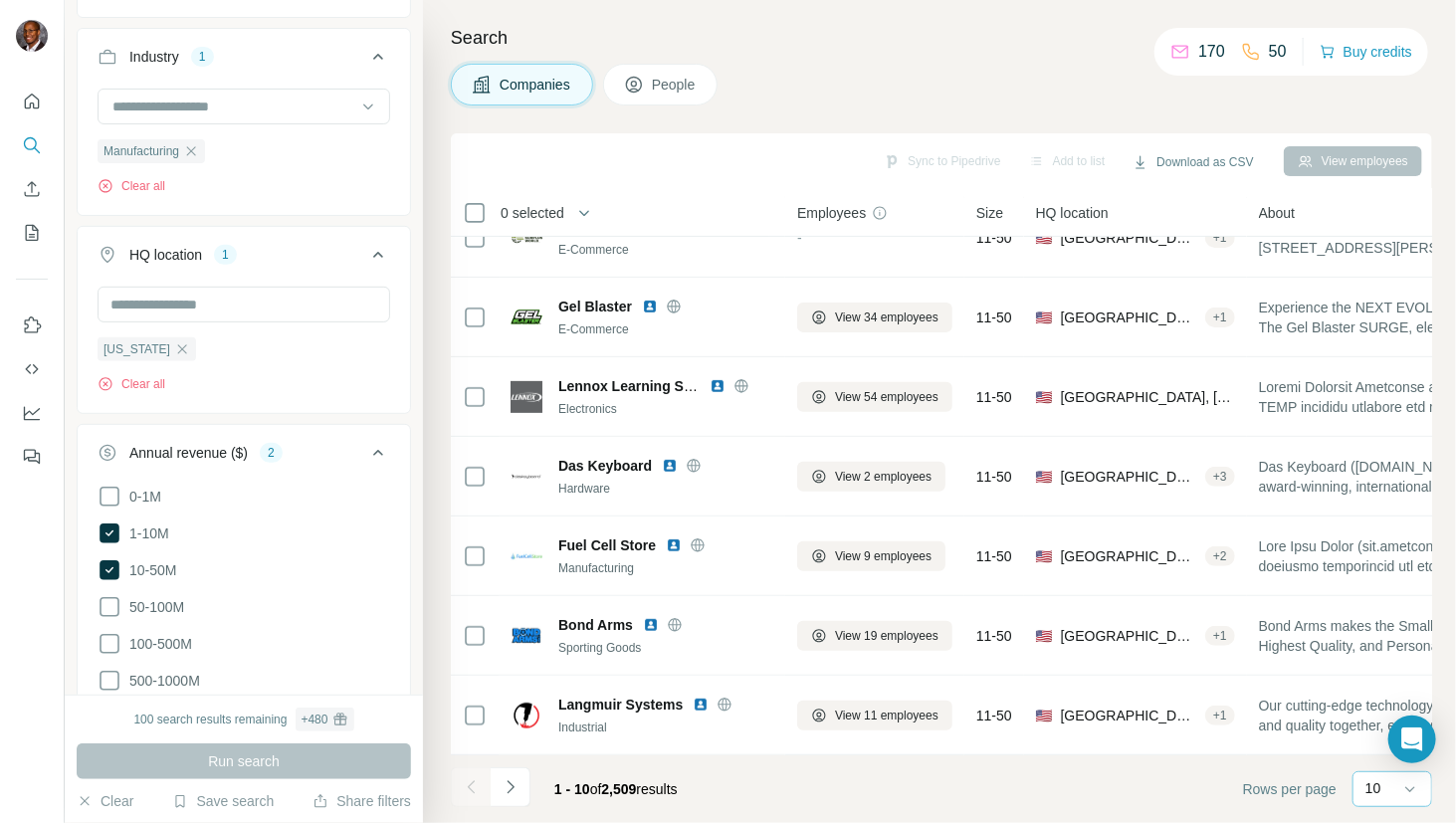
click at [1382, 787] on div "10" at bounding box center [1390, 788] width 50 height 20
click at [1383, 645] on p "60" at bounding box center [1377, 638] width 16 height 20
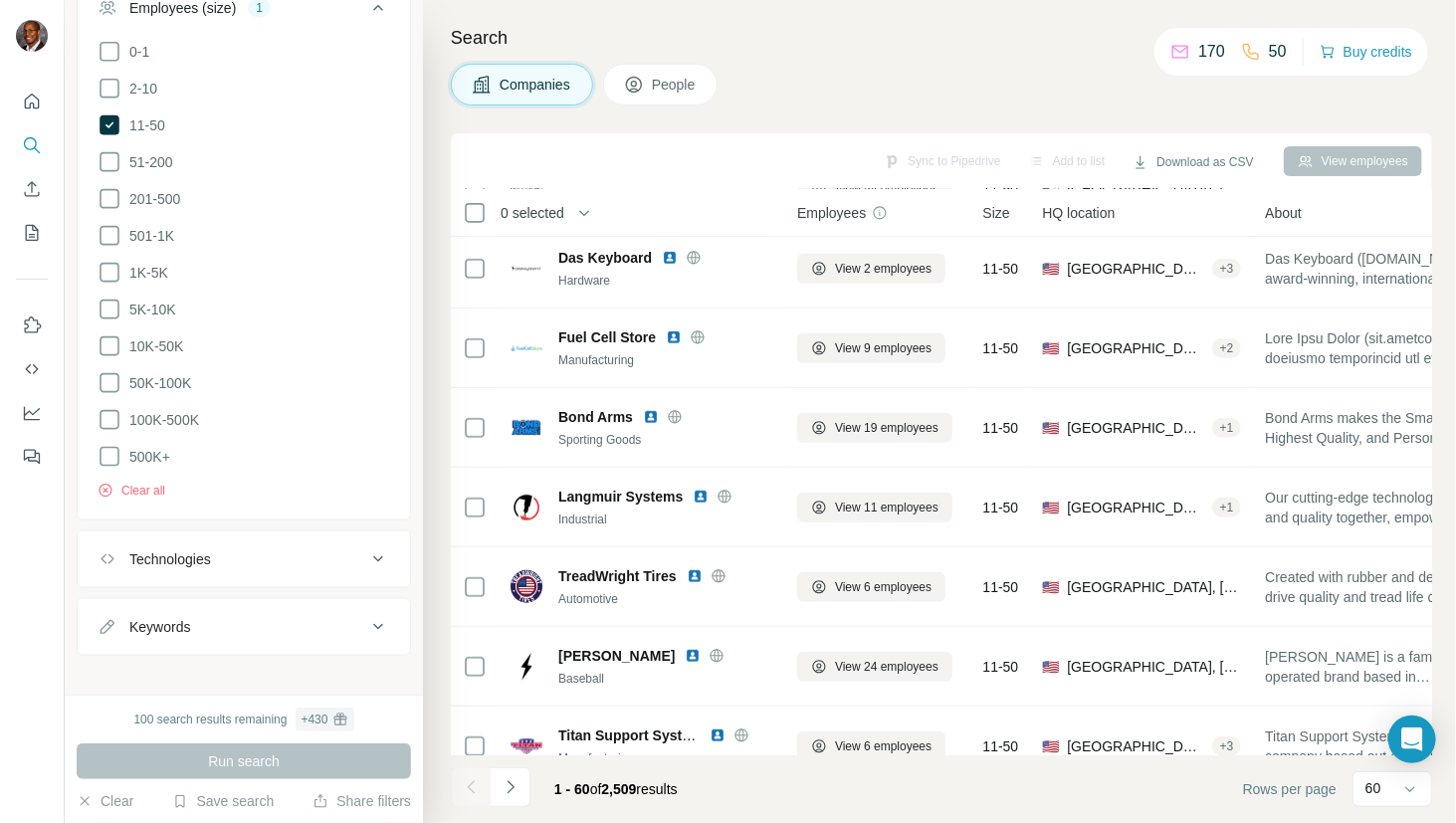
scroll to position [1013, 0]
click at [302, 615] on div "Keywords" at bounding box center [232, 625] width 269 height 20
click at [295, 661] on input "text" at bounding box center [224, 675] width 253 height 36
type input "**********"
click at [358, 672] on button "button" at bounding box center [374, 675] width 32 height 36
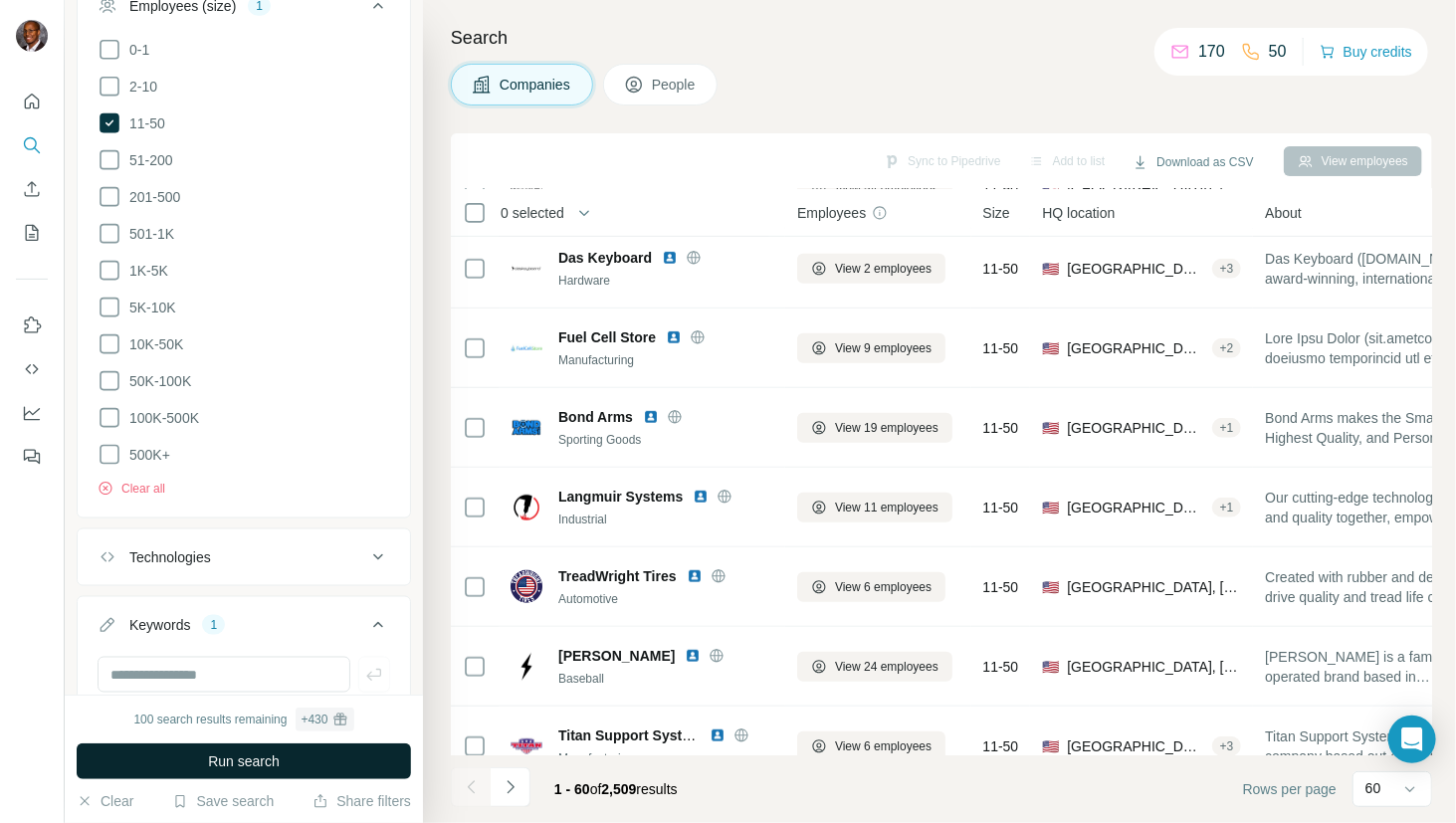
click at [228, 750] on button "Run search" at bounding box center [244, 761] width 334 height 36
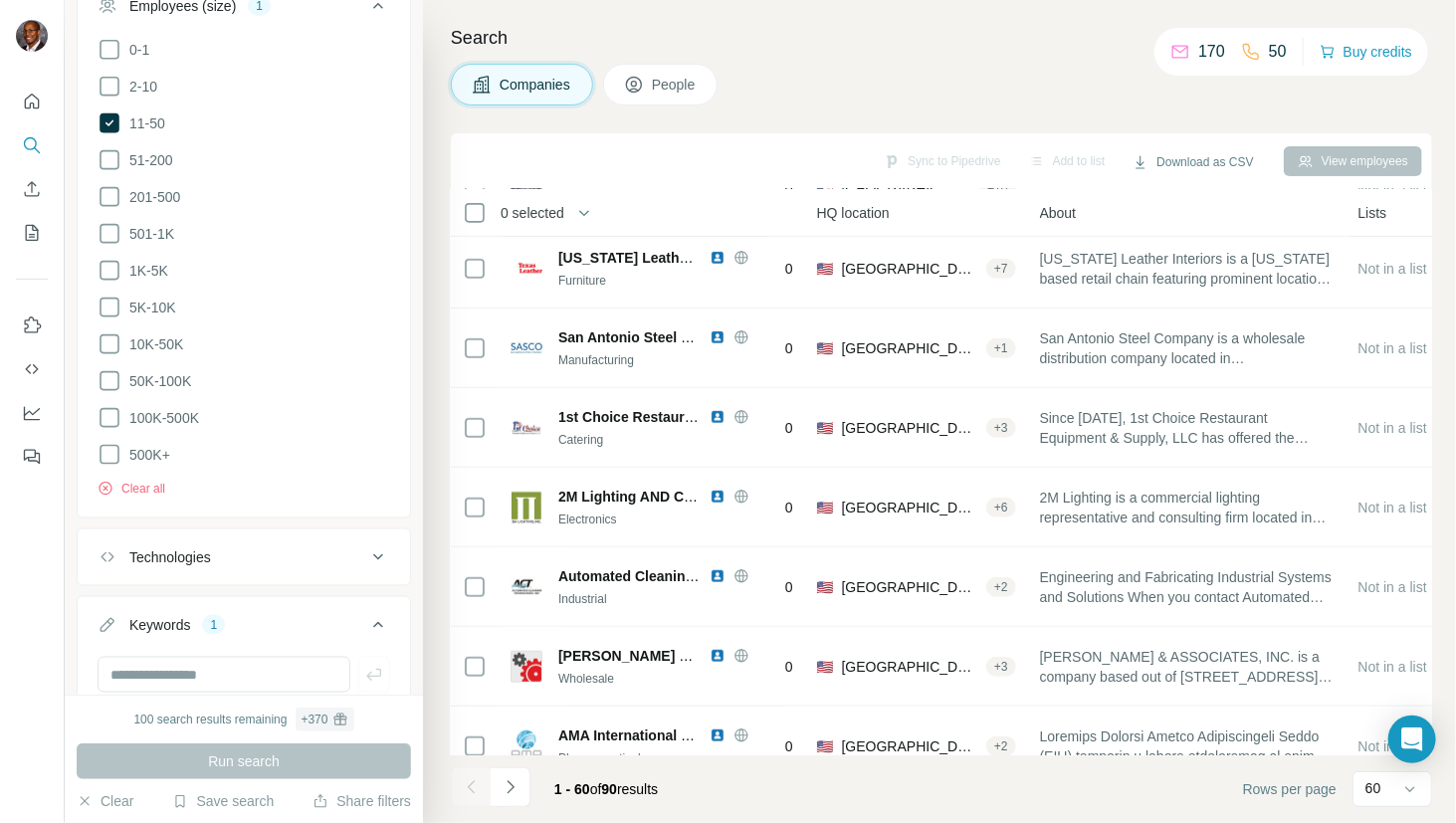
scroll to position [486, 262]
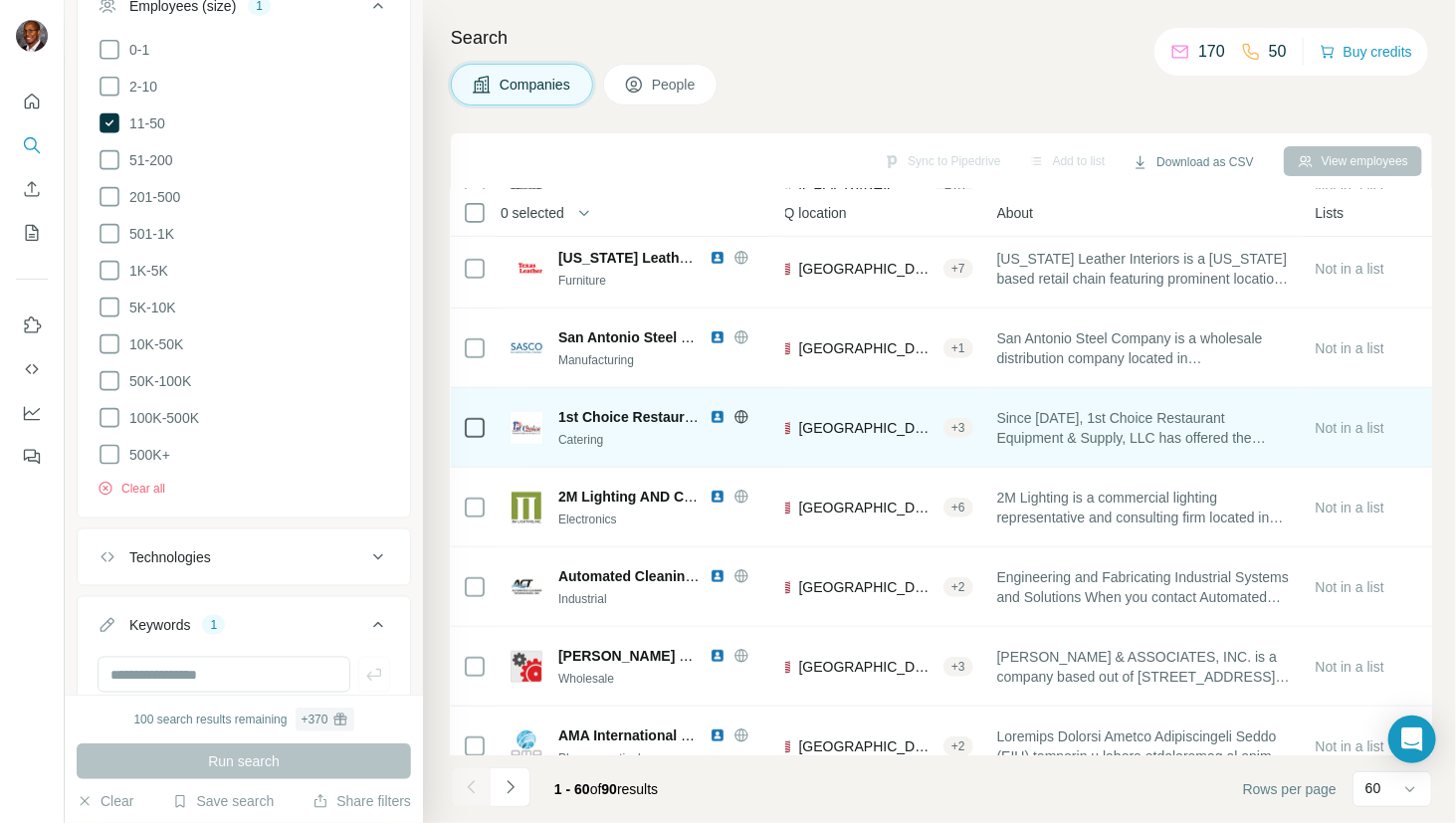
click at [1218, 437] on span "Since [DATE], 1st Choice Restaurant Equipment & Supply, LLC has offered the hig…" at bounding box center [1144, 428] width 295 height 40
drag, startPoint x: 1147, startPoint y: 437, endPoint x: 1251, endPoint y: 448, distance: 104.6
click at [1251, 448] on div "Since [DATE], 1st Choice Restaurant Equipment & Supply, LLC has offered the hig…" at bounding box center [1144, 427] width 295 height 55
click at [1252, 448] on div "Since [DATE], 1st Choice Restaurant Equipment & Supply, LLC has offered the hig…" at bounding box center [1144, 427] width 295 height 55
click at [804, 443] on div "🇺🇸 [GEOGRAPHIC_DATA], [US_STATE] + 3" at bounding box center [874, 427] width 199 height 55
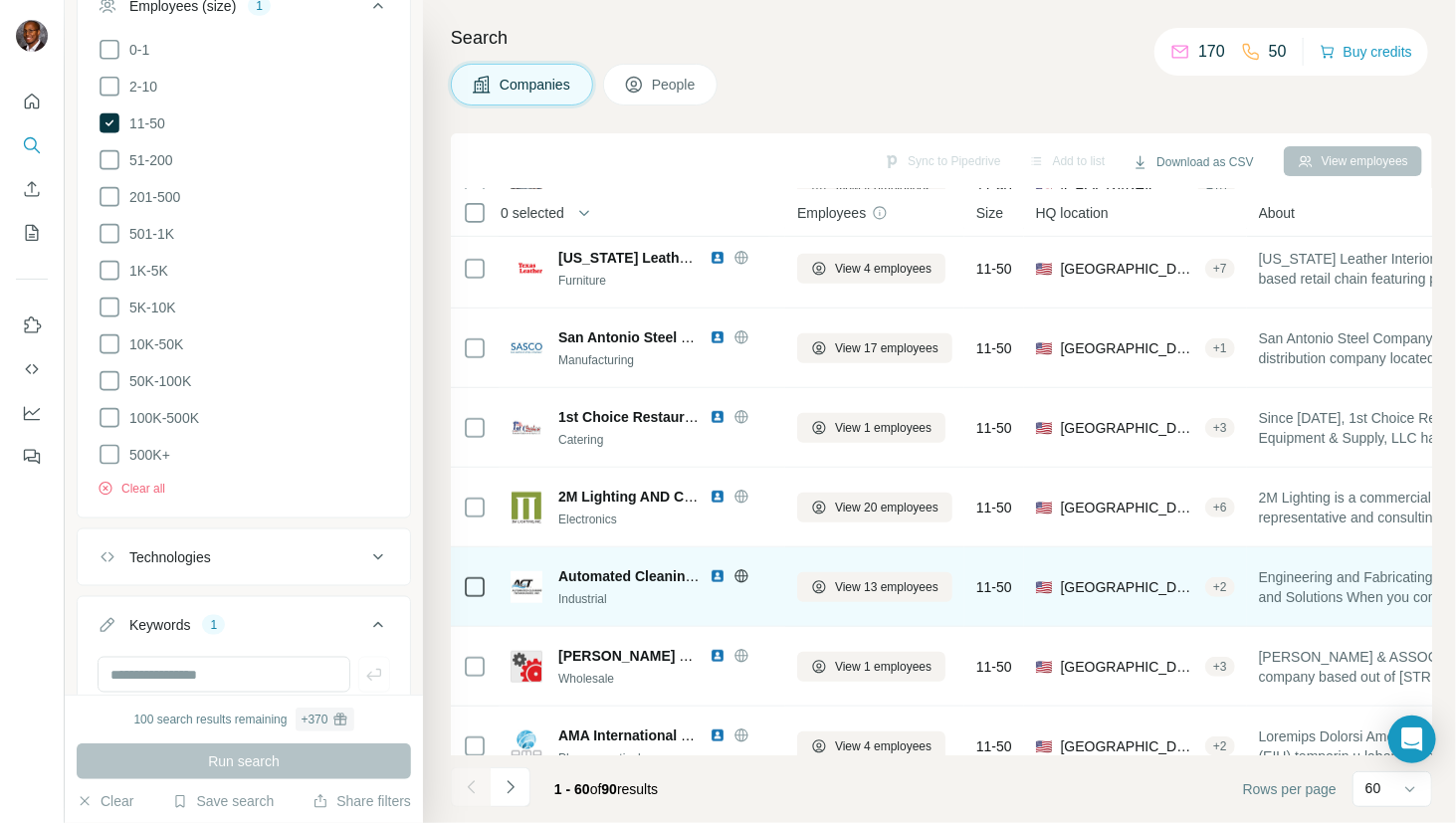
scroll to position [585, 0]
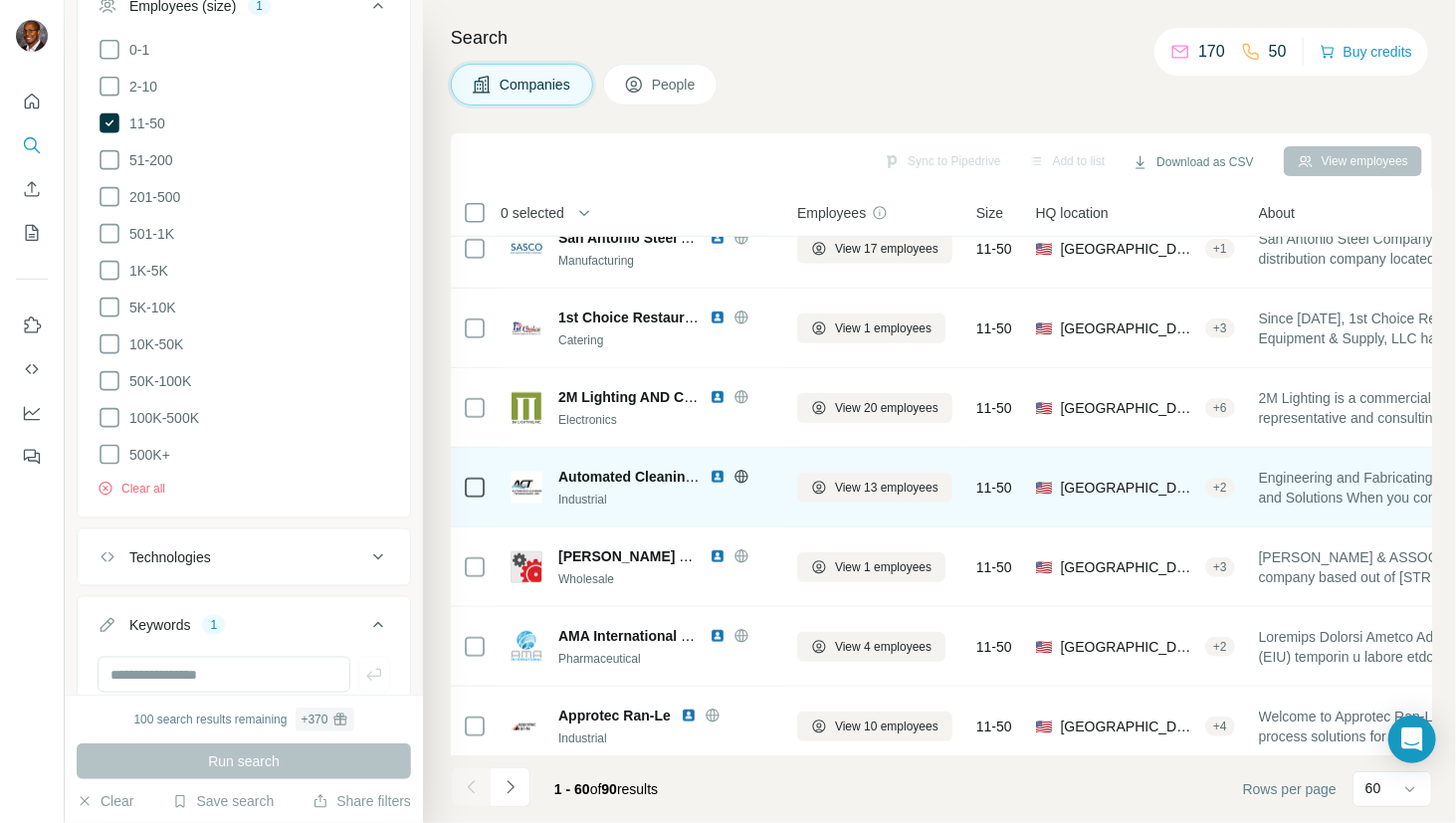
click at [633, 476] on span "Automated Cleaning Technologies" at bounding box center [672, 477] width 228 height 16
click at [523, 487] on img at bounding box center [526, 488] width 32 height 32
click at [602, 480] on span "Automated Cleaning Technologies" at bounding box center [672, 477] width 228 height 16
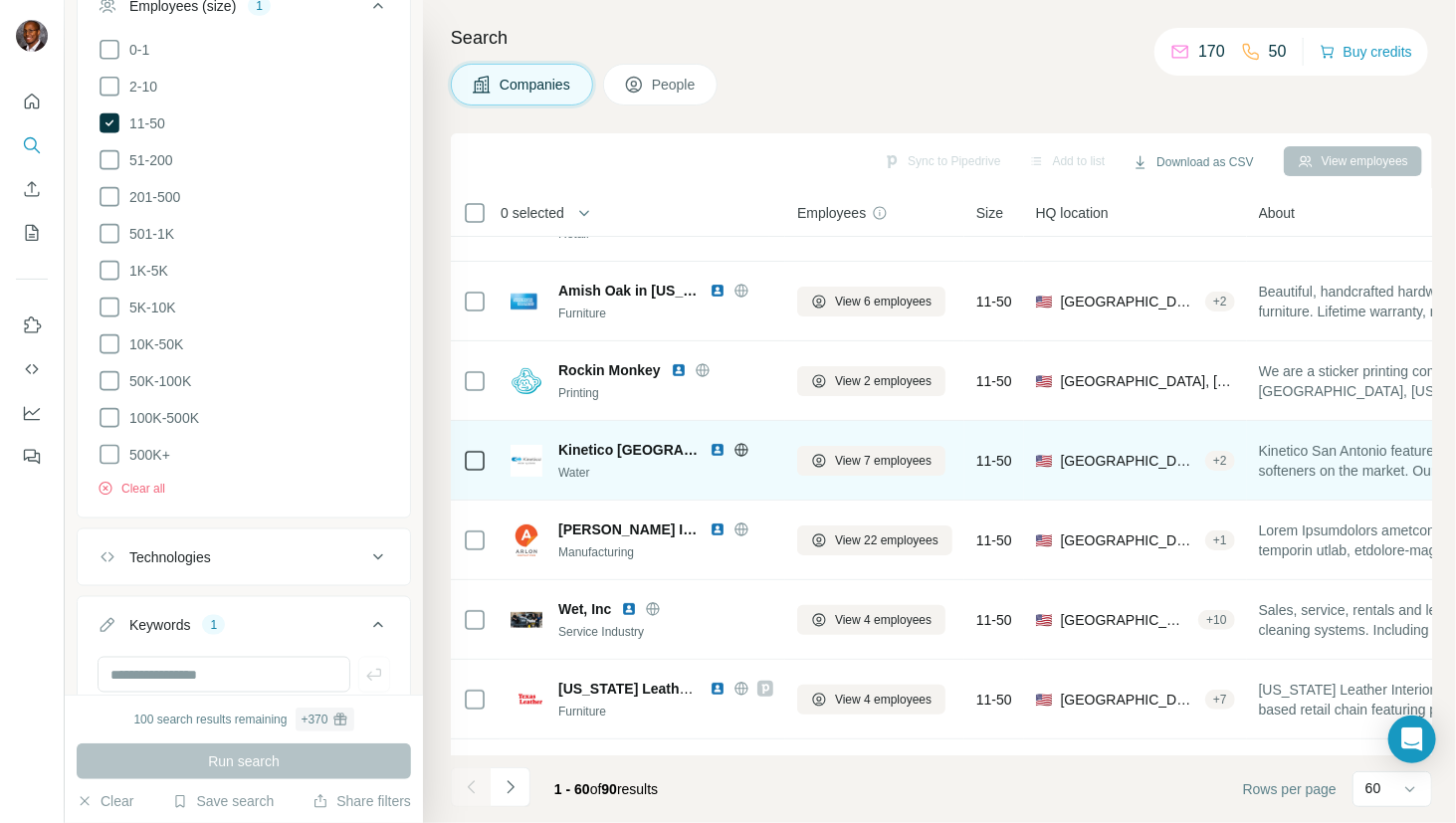
scroll to position [0, 0]
